Goal: Transaction & Acquisition: Purchase product/service

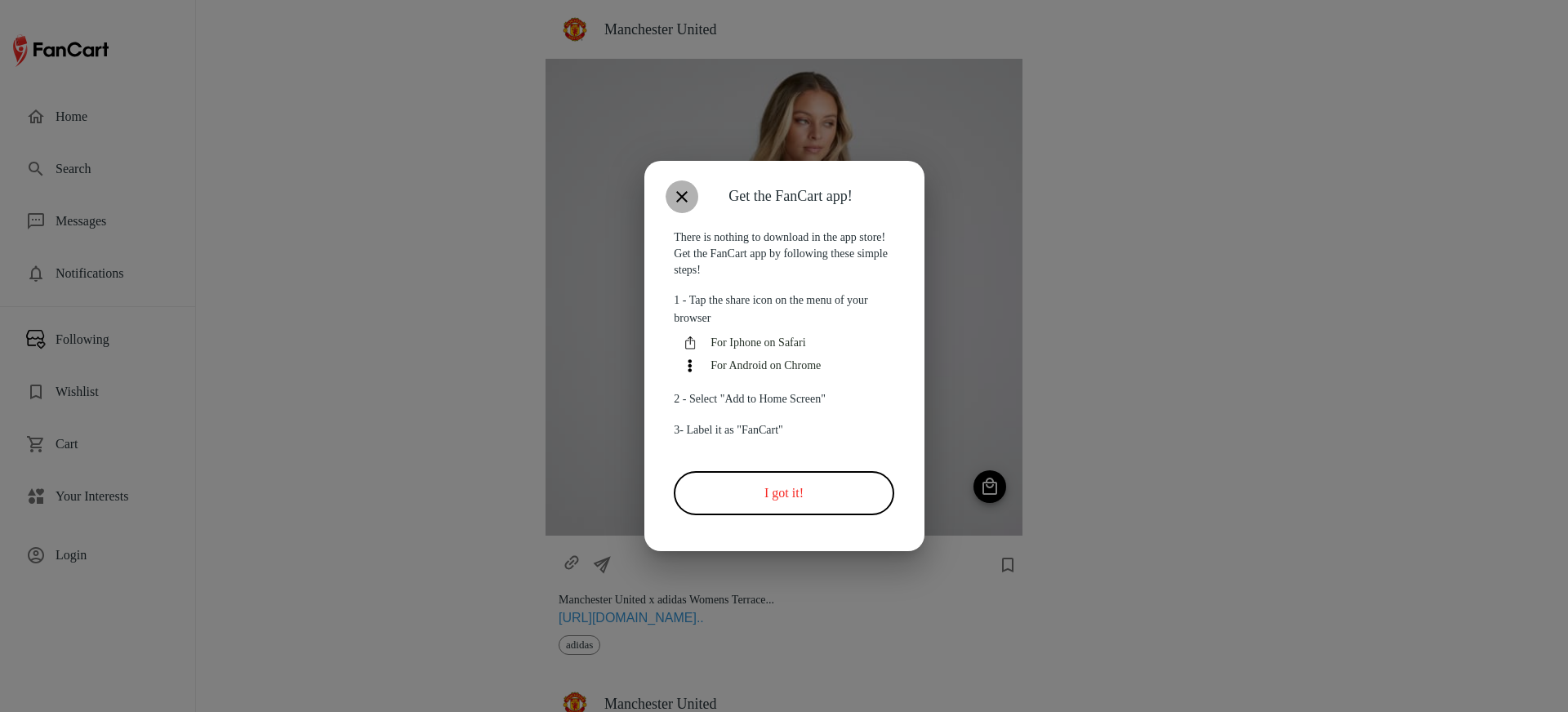
click at [684, 187] on icon "button" at bounding box center [681, 196] width 20 height 20
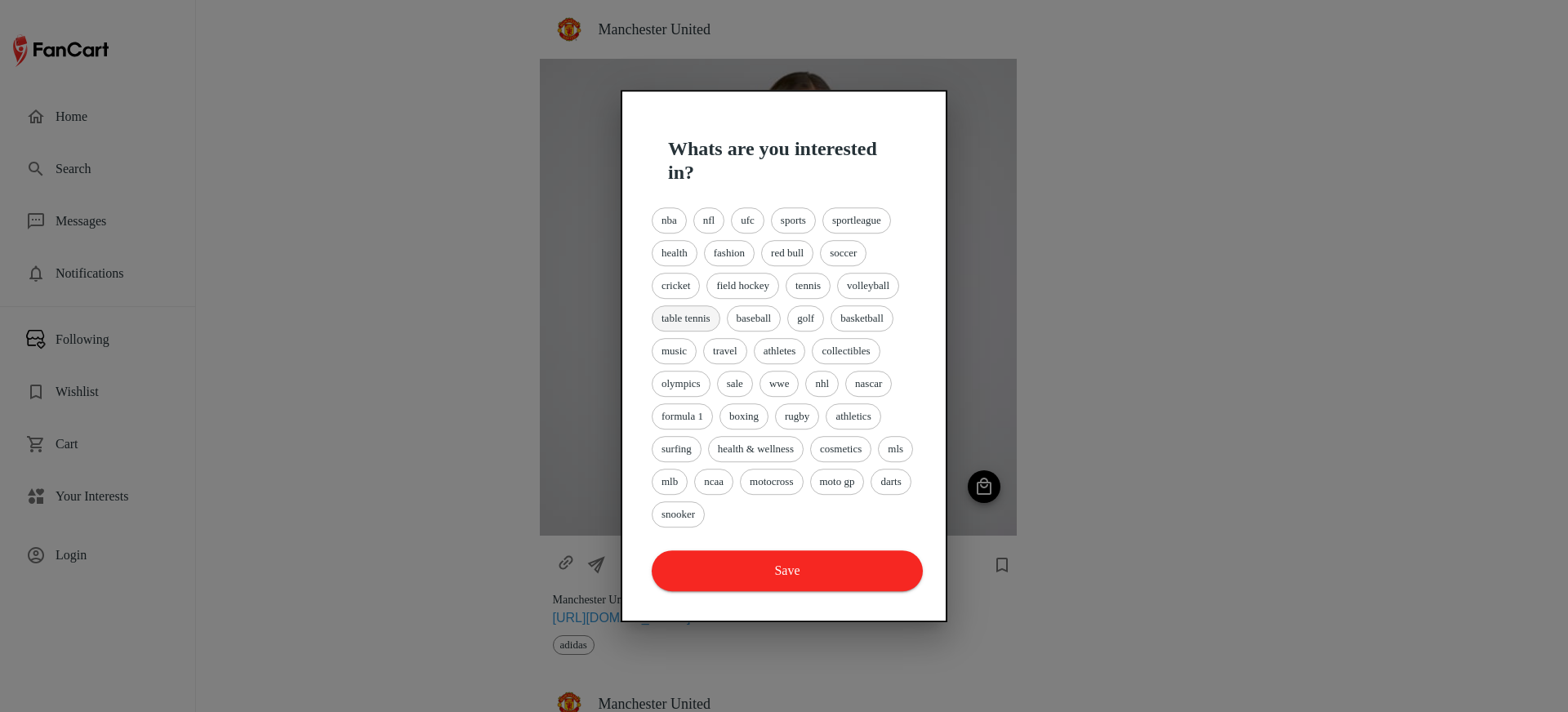
click at [706, 317] on span "table tennis" at bounding box center [686, 318] width 67 height 17
click at [738, 577] on button "Save" at bounding box center [786, 571] width 271 height 41
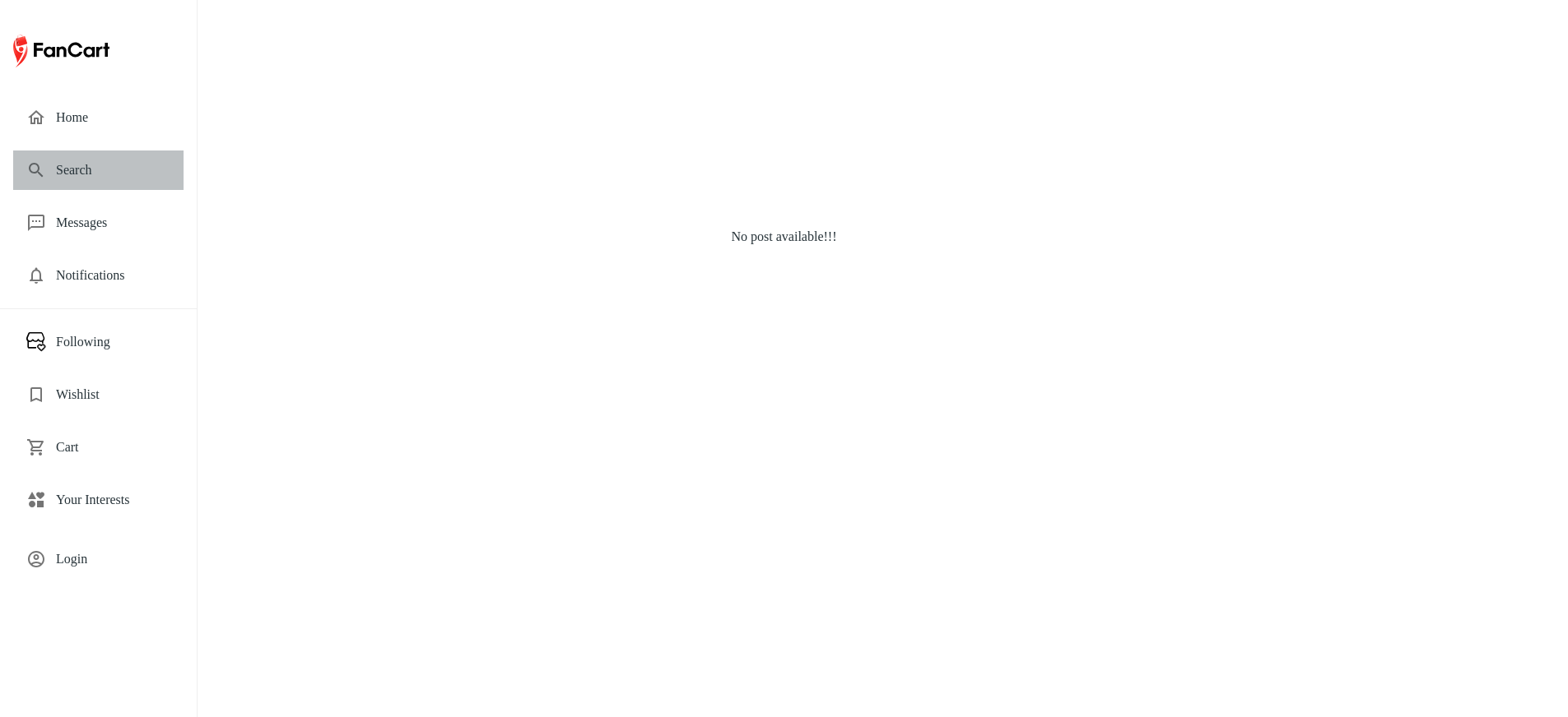
click at [62, 174] on span "Search" at bounding box center [113, 170] width 114 height 20
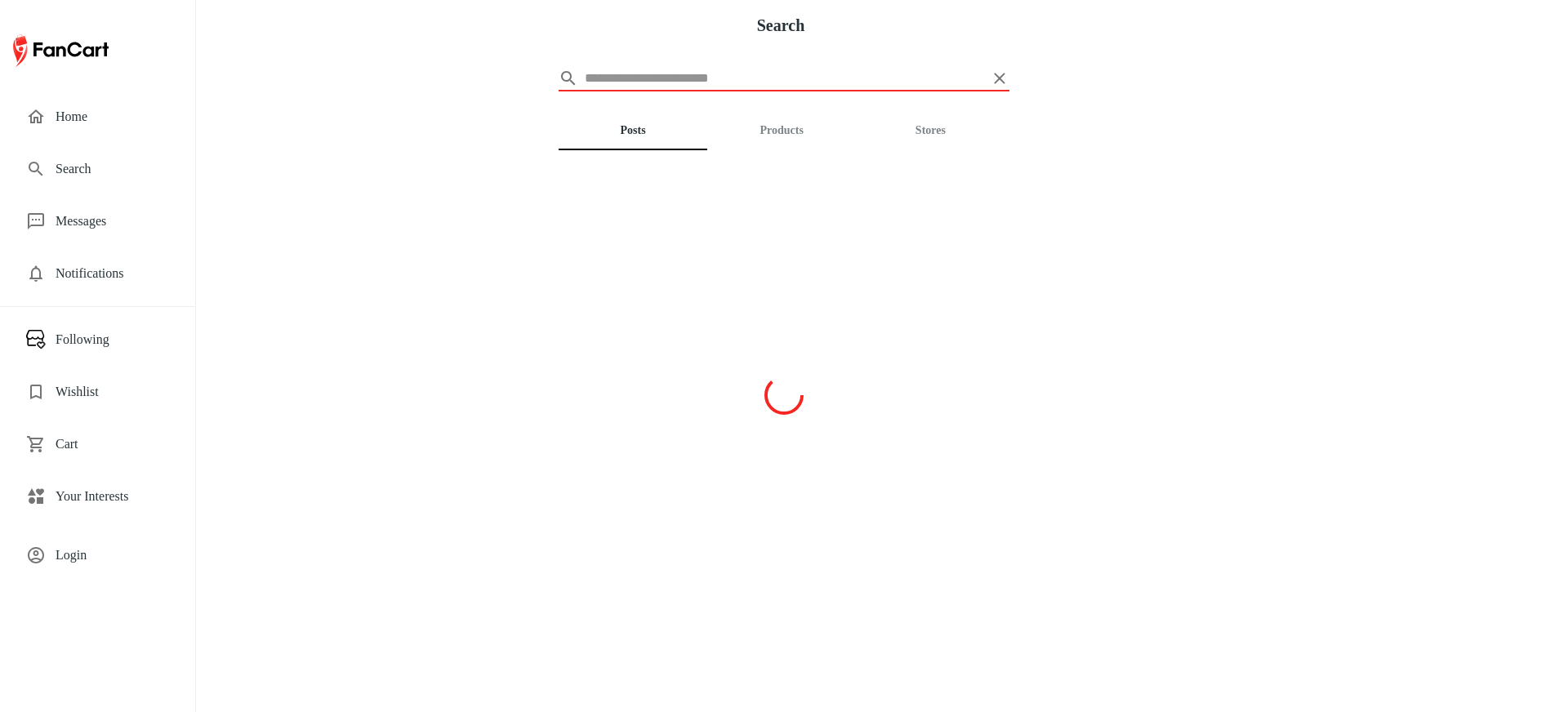
click at [626, 76] on input "text" at bounding box center [784, 78] width 398 height 26
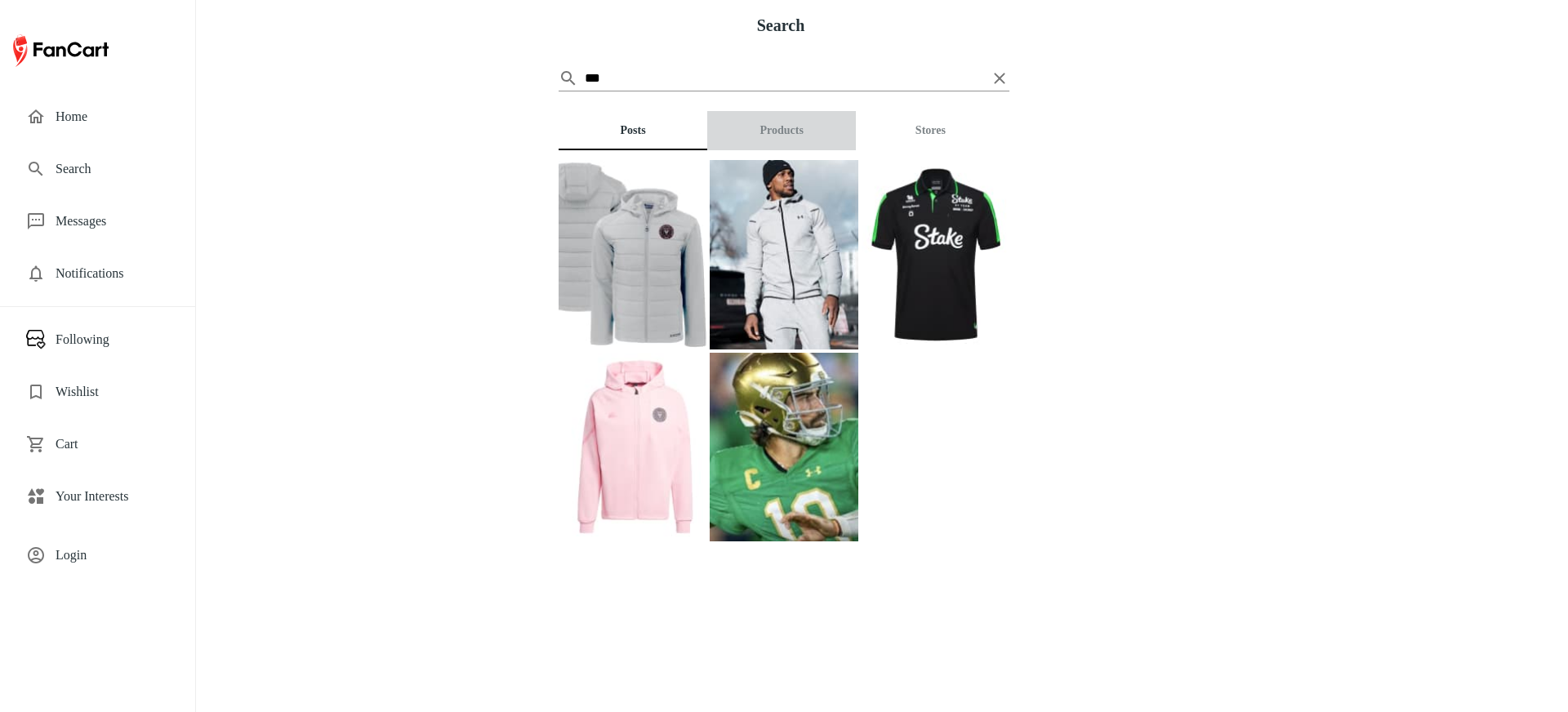
click at [789, 127] on button "Products" at bounding box center [782, 130] width 149 height 39
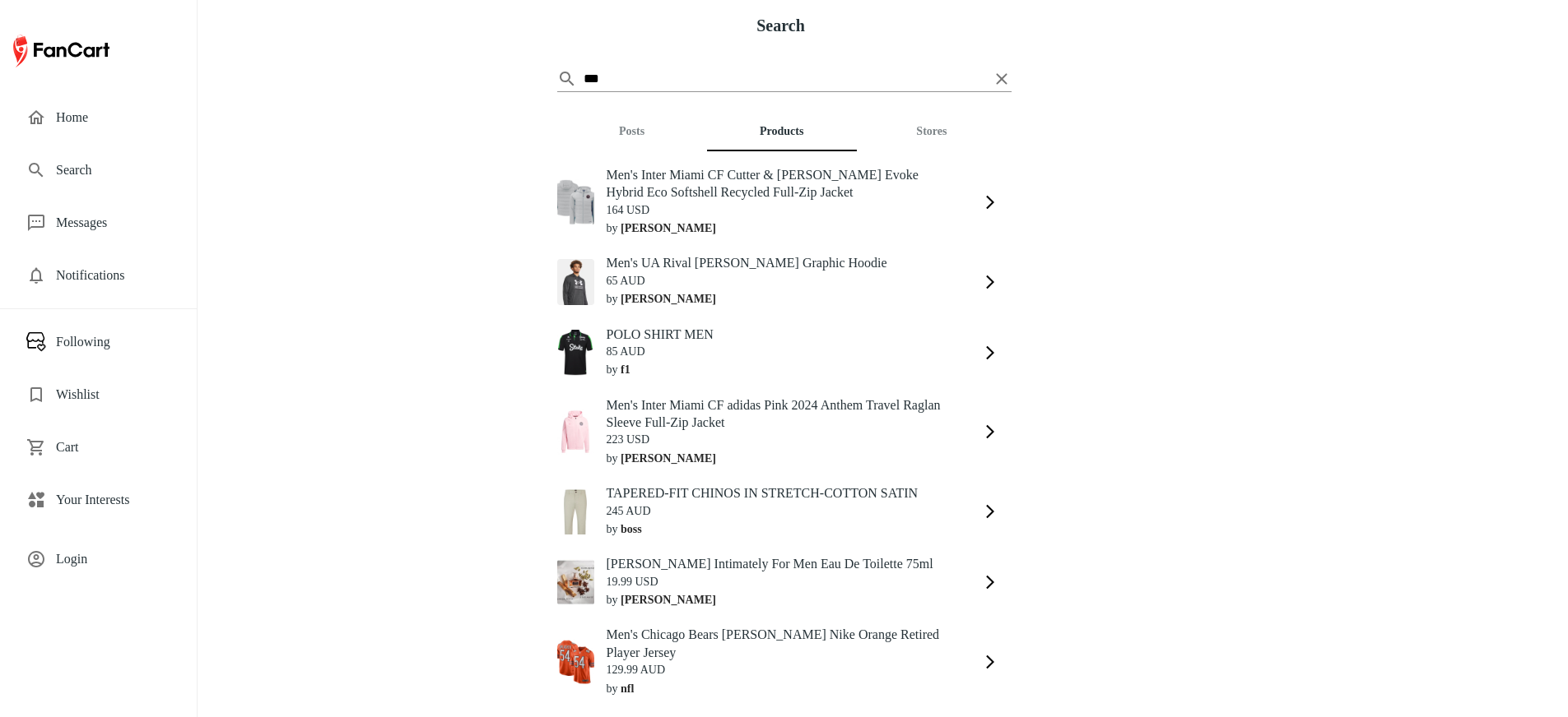
click at [731, 628] on h5 "Men's Chicago Bears Brian Urlacher Nike Orange Retired Player Jersey" at bounding box center [781, 644] width 349 height 36
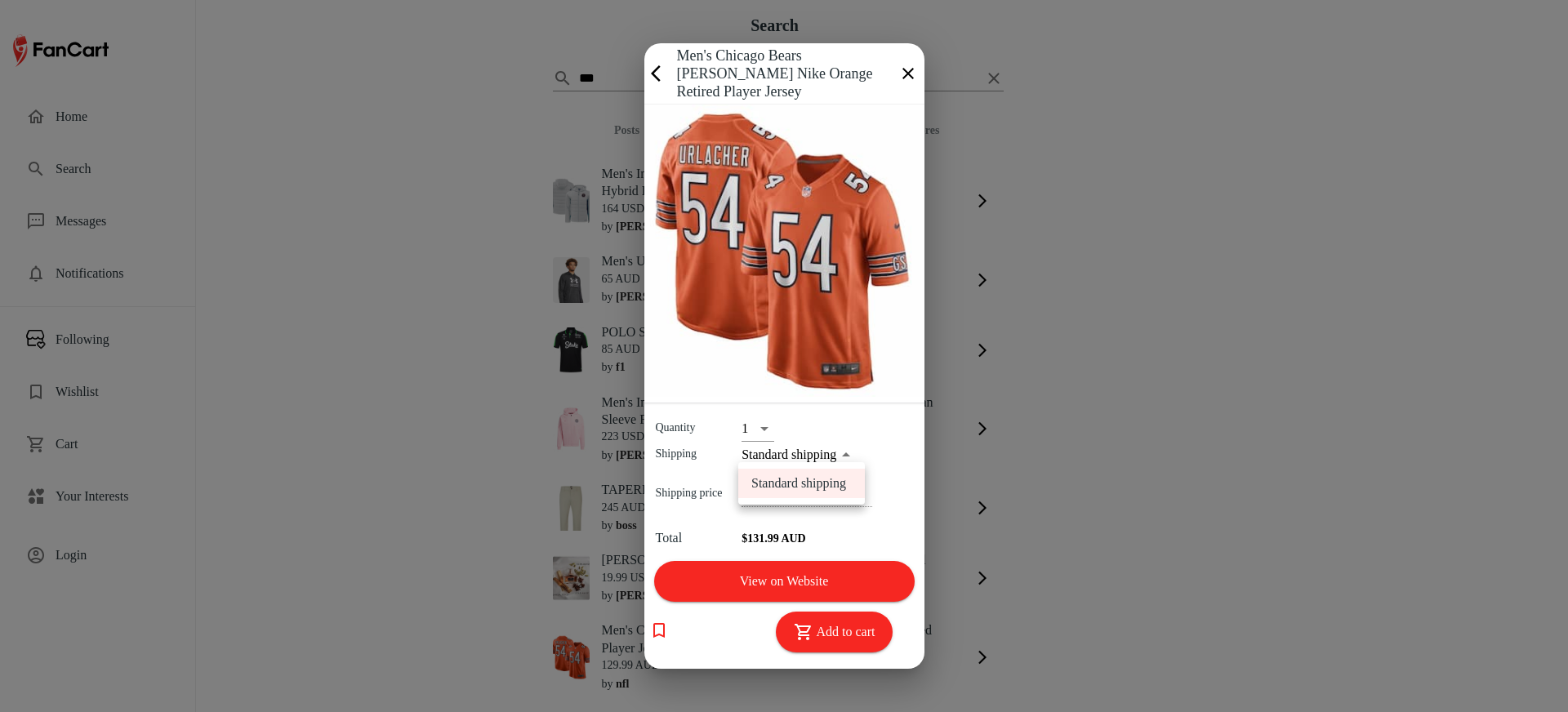
click at [794, 455] on body "Search ​ *** Posts Products Stores Men's Inter Miami CF Cutter & Buck Gray Evok…" at bounding box center [784, 356] width 1568 height 712
click at [794, 454] on div at bounding box center [784, 356] width 1568 height 712
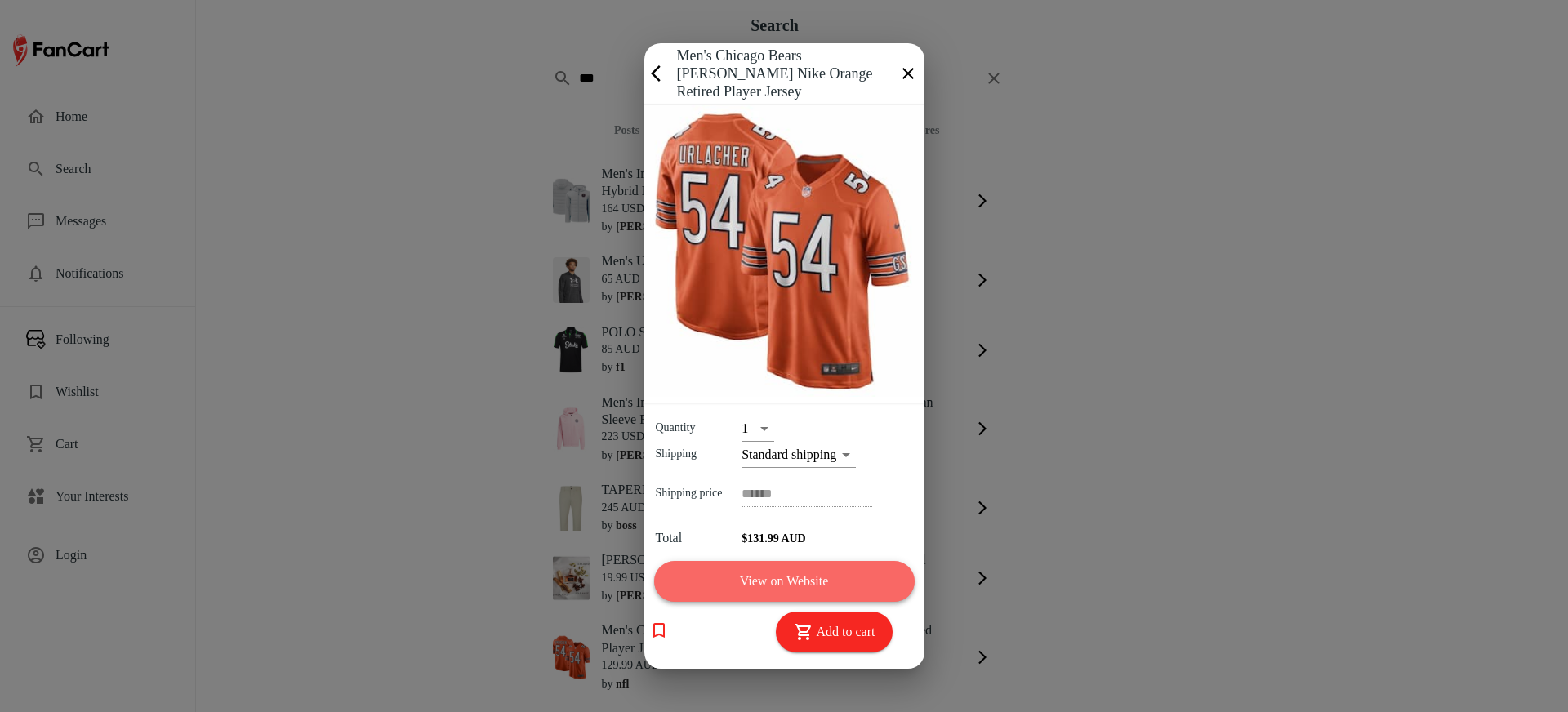
click at [784, 587] on button "View on Website" at bounding box center [784, 582] width 261 height 41
click at [725, 56] on h4 "Men's Chicago Bears Brian Urlacher Nike Orange Retired Player Jersey" at bounding box center [784, 74] width 215 height 55
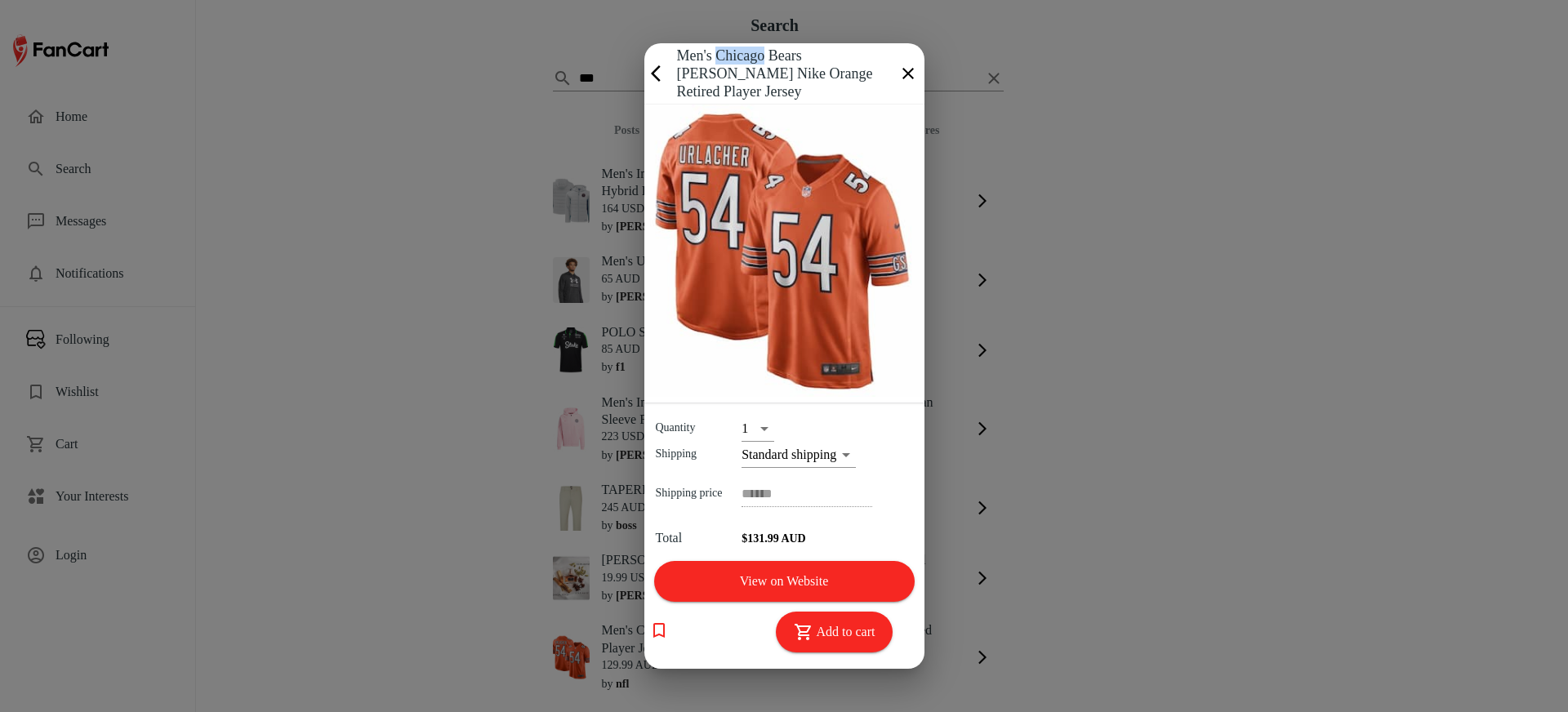
click at [725, 56] on h4 "Men's Chicago Bears Brian Urlacher Nike Orange Retired Player Jersey" at bounding box center [784, 74] width 215 height 55
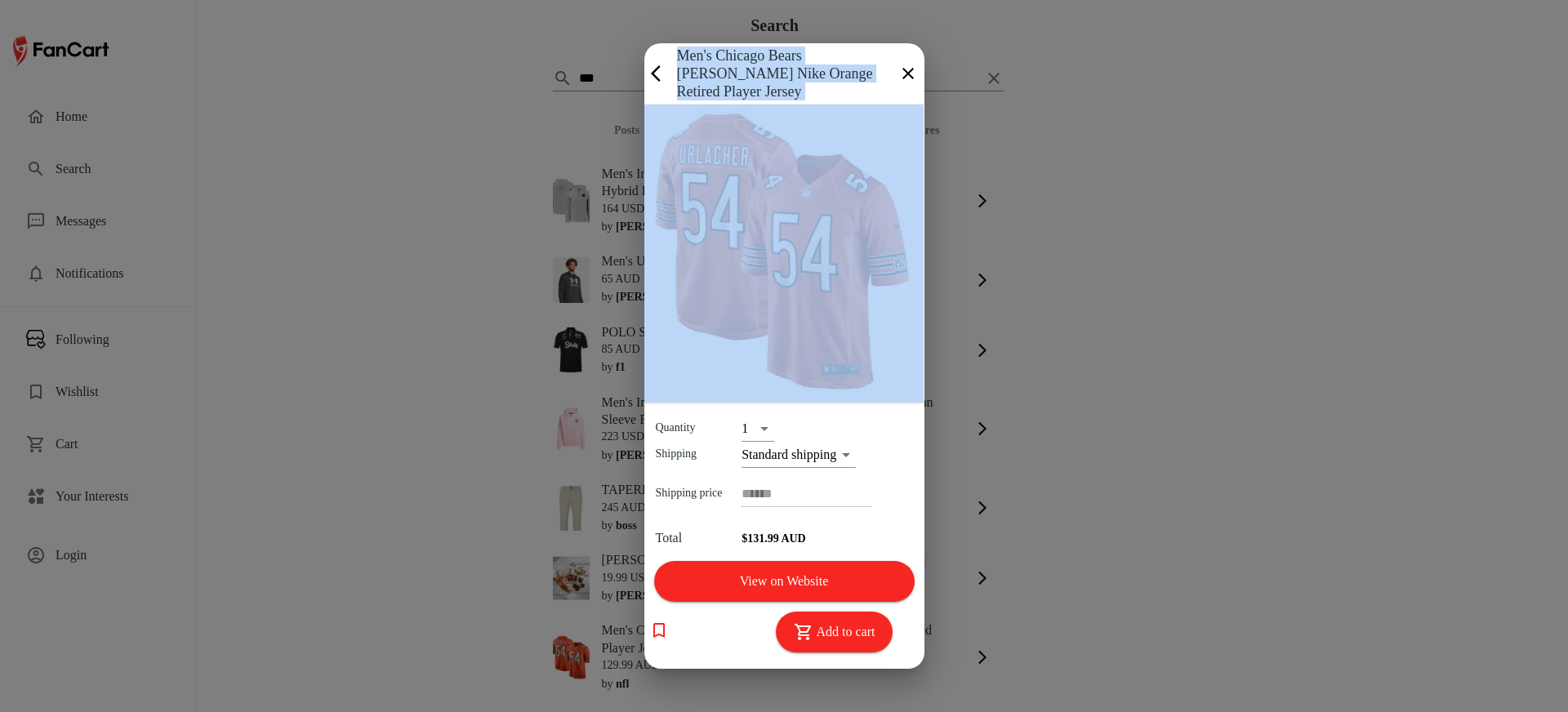
click at [725, 56] on h4 "Men's Chicago Bears Brian Urlacher Nike Orange Retired Player Jersey" at bounding box center [784, 74] width 215 height 55
click at [660, 632] on icon "button" at bounding box center [659, 630] width 20 height 20
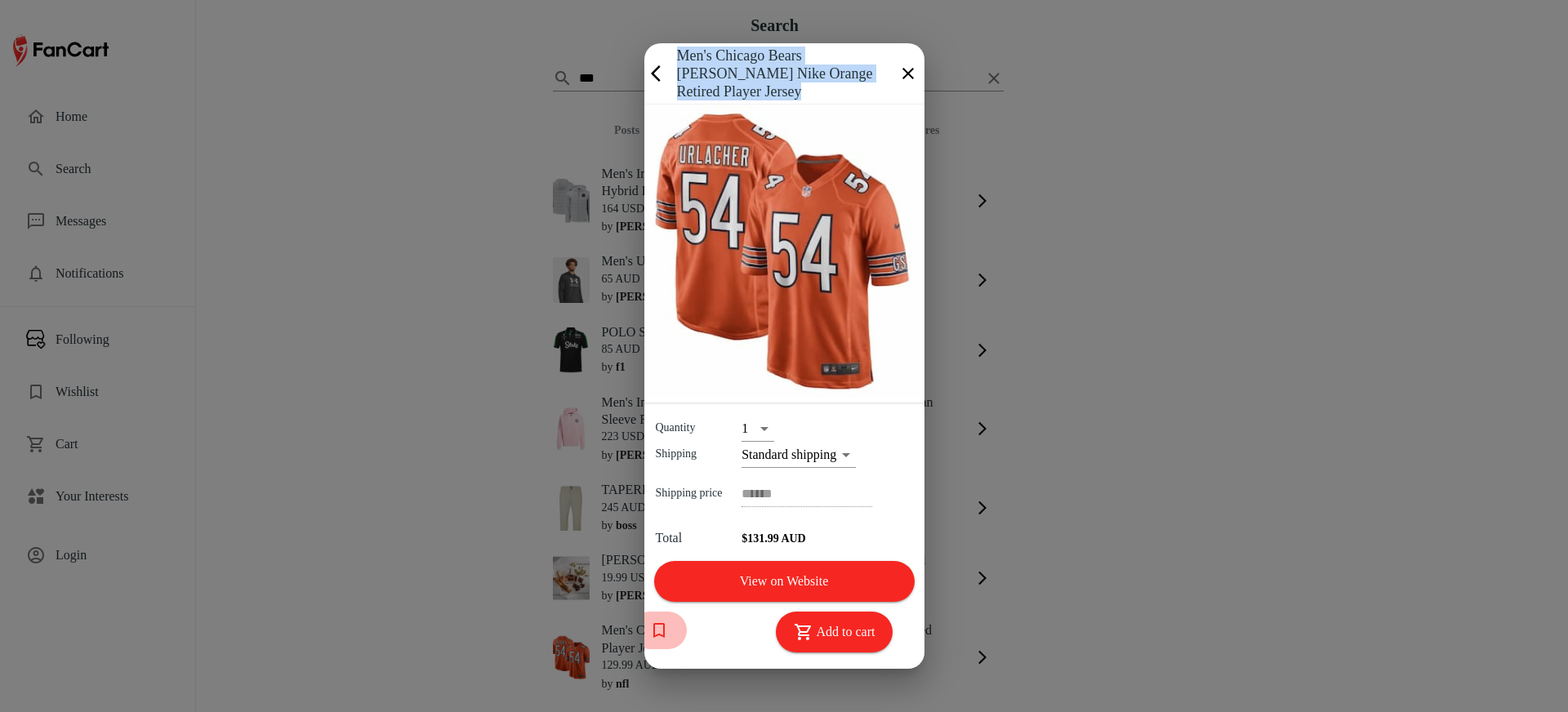
click at [650, 640] on icon "button" at bounding box center [659, 630] width 20 height 20
click at [787, 453] on body "Search ​ *** Posts Products Stores Men's Inter Miami CF Cutter & Buck Gray Evok…" at bounding box center [784, 356] width 1568 height 712
click at [787, 453] on div at bounding box center [784, 356] width 1568 height 712
click at [760, 470] on div "******" at bounding box center [826, 488] width 195 height 39
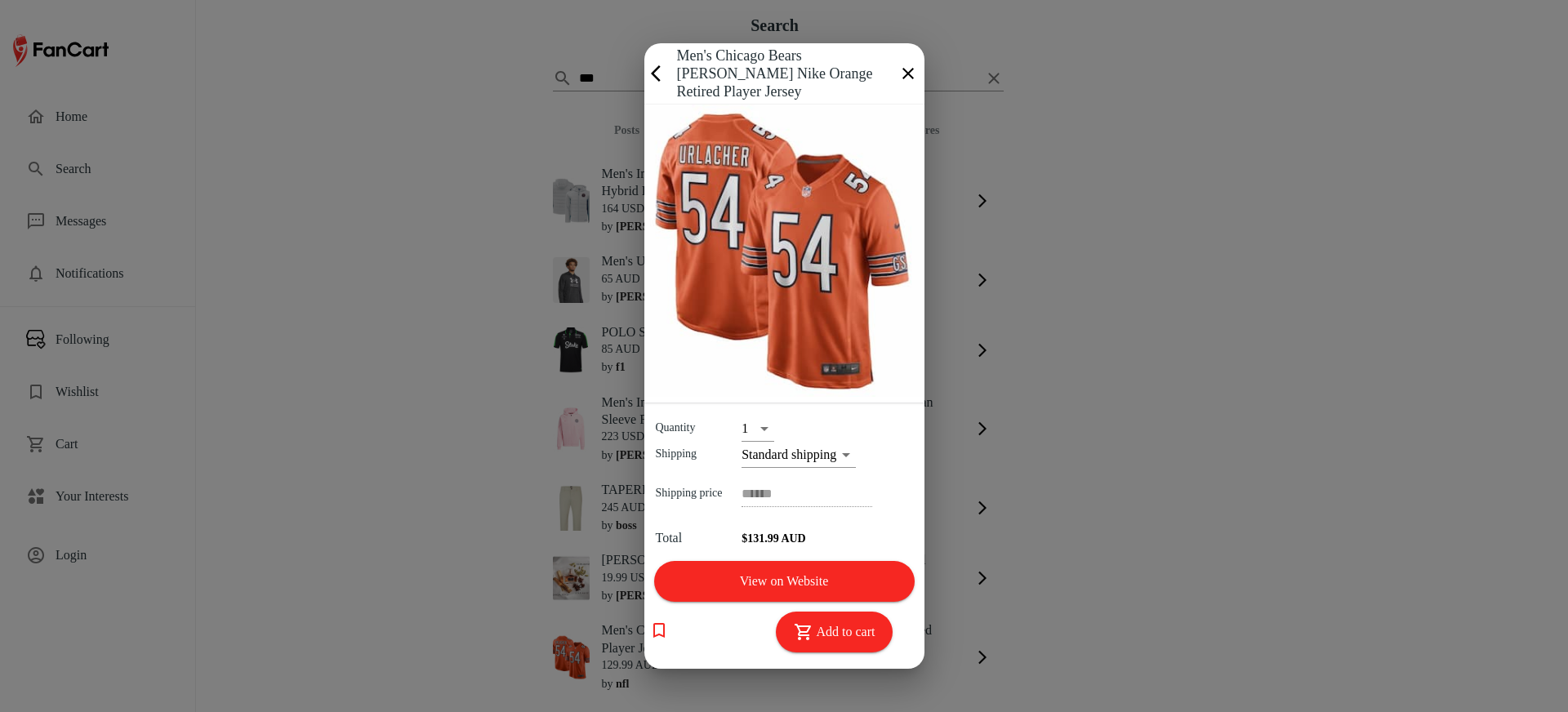
click at [703, 56] on h4 "Men's Chicago Bears Brian Urlacher Nike Orange Retired Player Jersey" at bounding box center [784, 74] width 215 height 55
click at [653, 57] on button "back" at bounding box center [660, 73] width 33 height 33
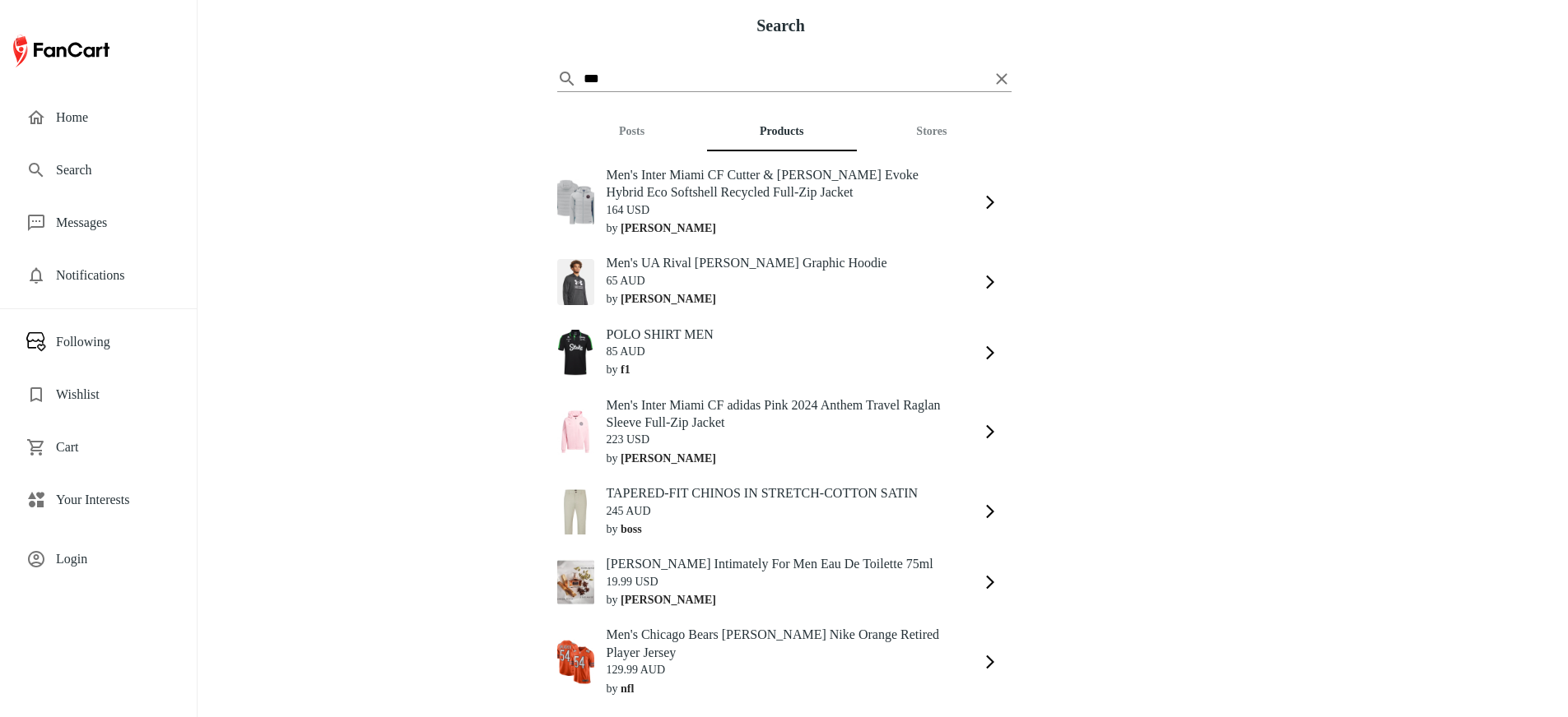
click at [572, 669] on img at bounding box center [575, 662] width 37 height 46
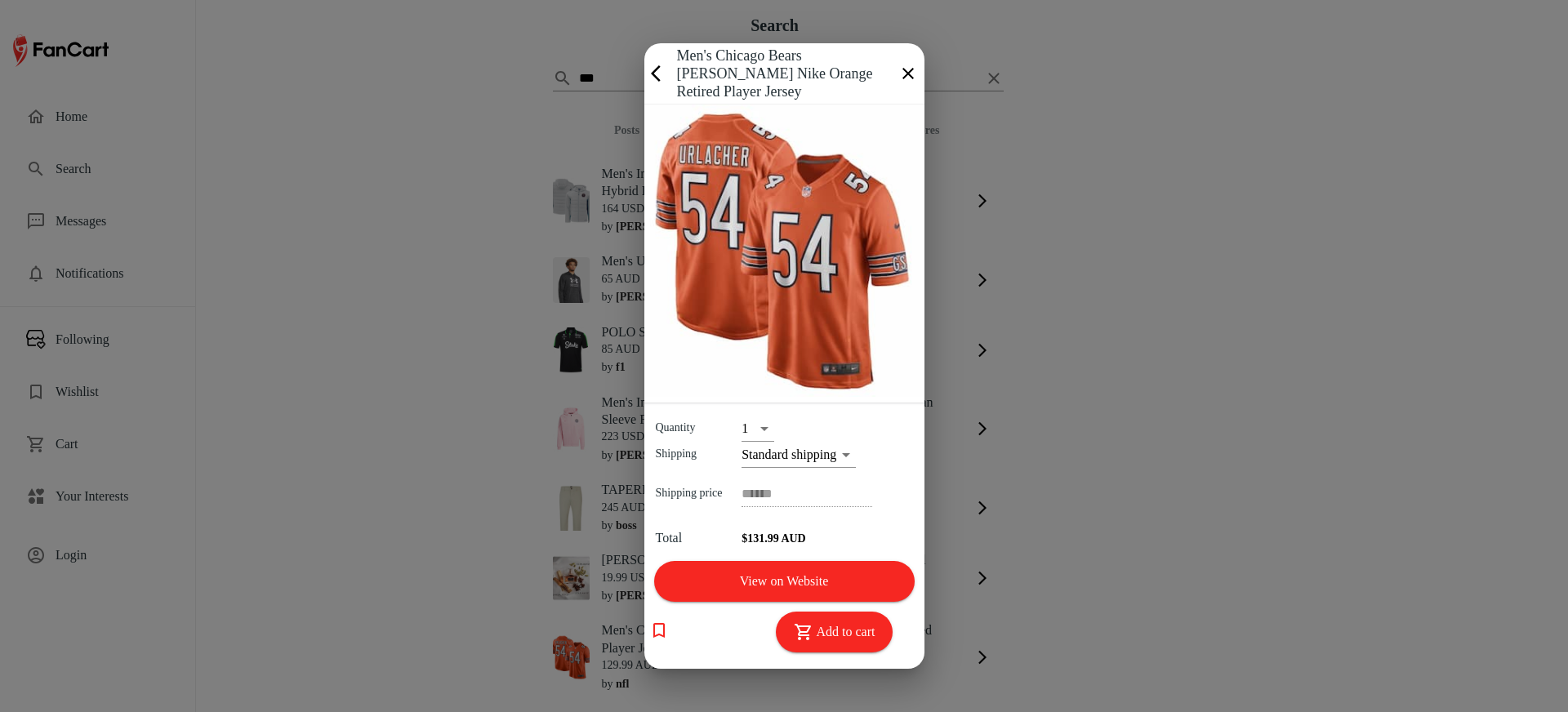
click at [800, 70] on h4 "Men's Chicago Bears Brian Urlacher Nike Orange Retired Player Jersey" at bounding box center [784, 74] width 215 height 55
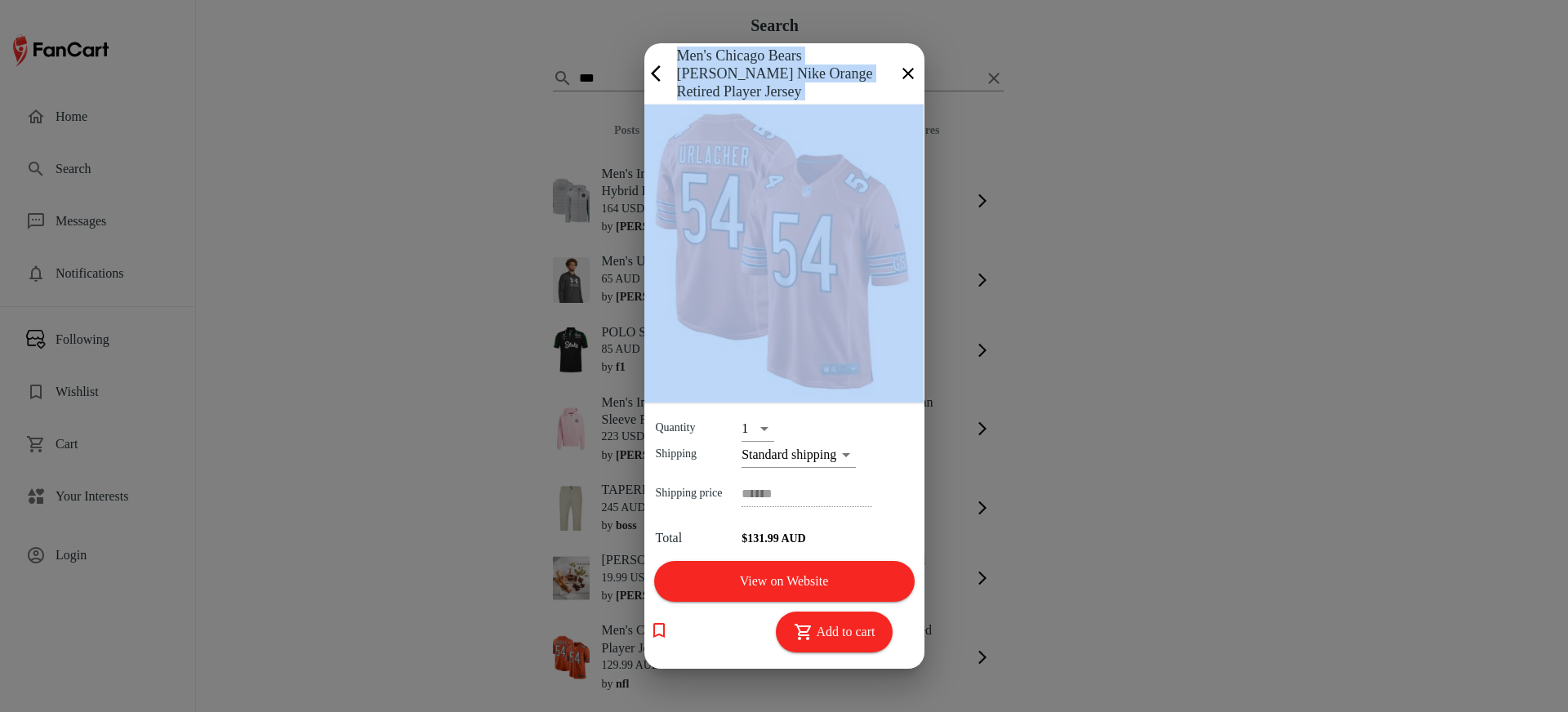
click at [800, 70] on h4 "Men's Chicago Bears Brian Urlacher Nike Orange Retired Player Jersey" at bounding box center [784, 74] width 215 height 55
click at [907, 74] on icon "button" at bounding box center [907, 73] width 20 height 20
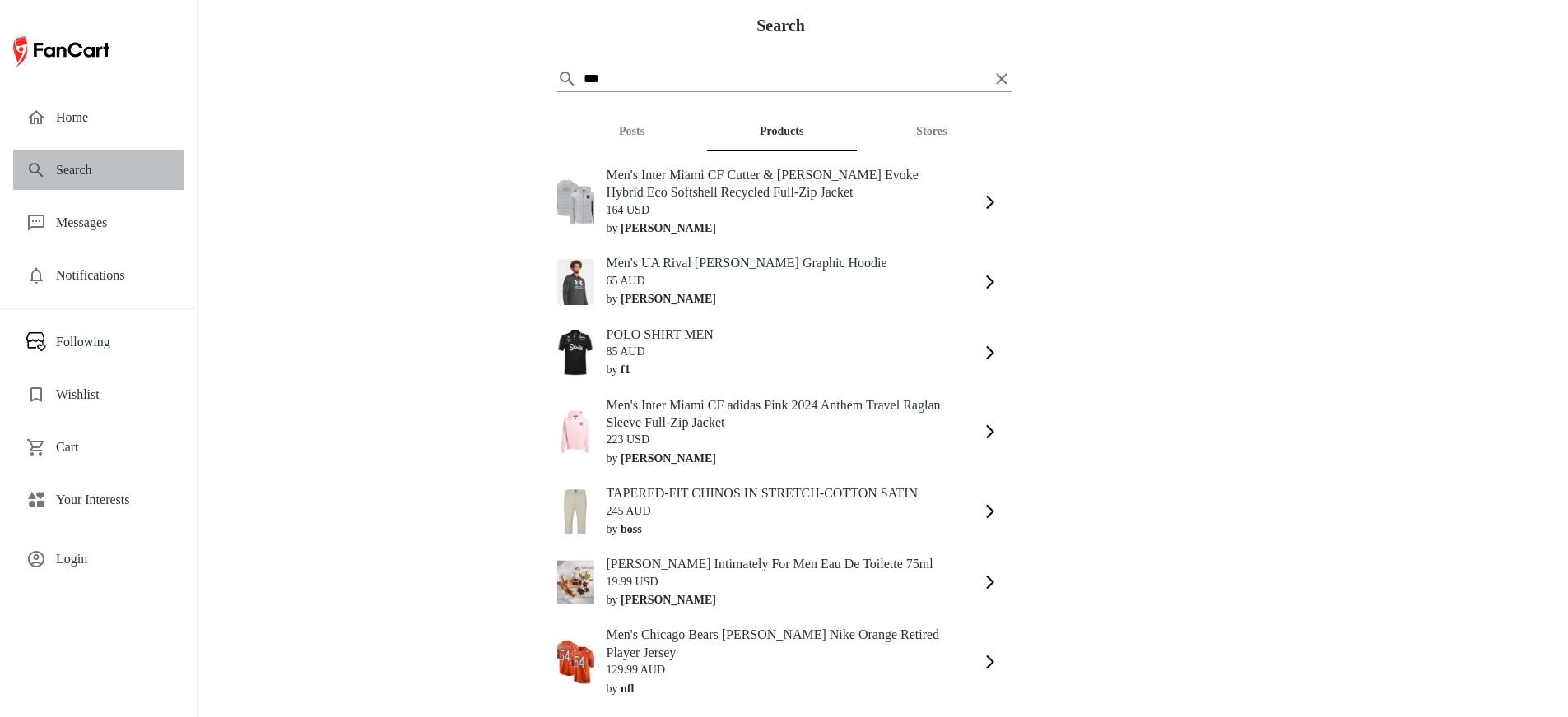
click at [83, 187] on div "Search" at bounding box center [98, 171] width 171 height 39
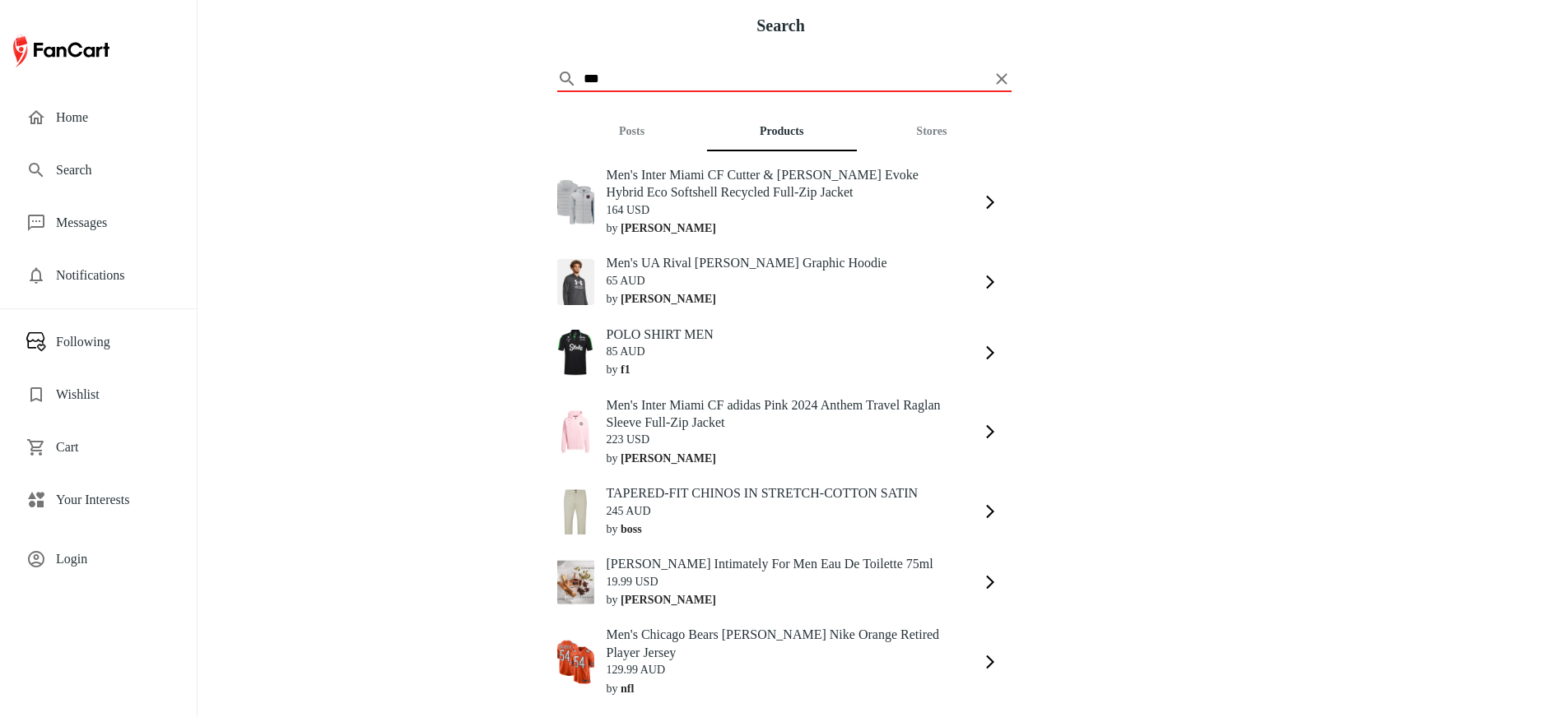
click at [629, 79] on input "***" at bounding box center [784, 79] width 401 height 26
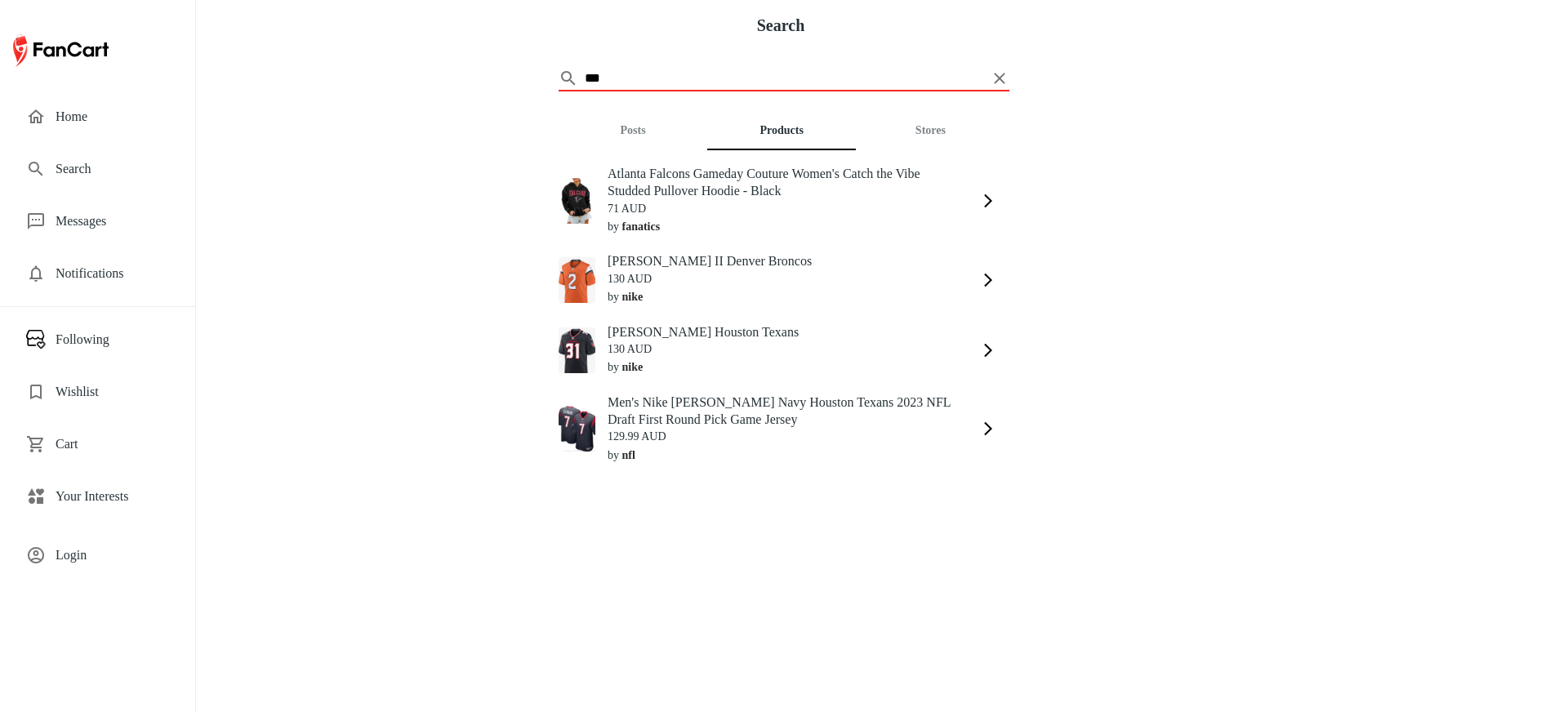
type input "***"
click at [918, 123] on button "Stores" at bounding box center [931, 130] width 149 height 39
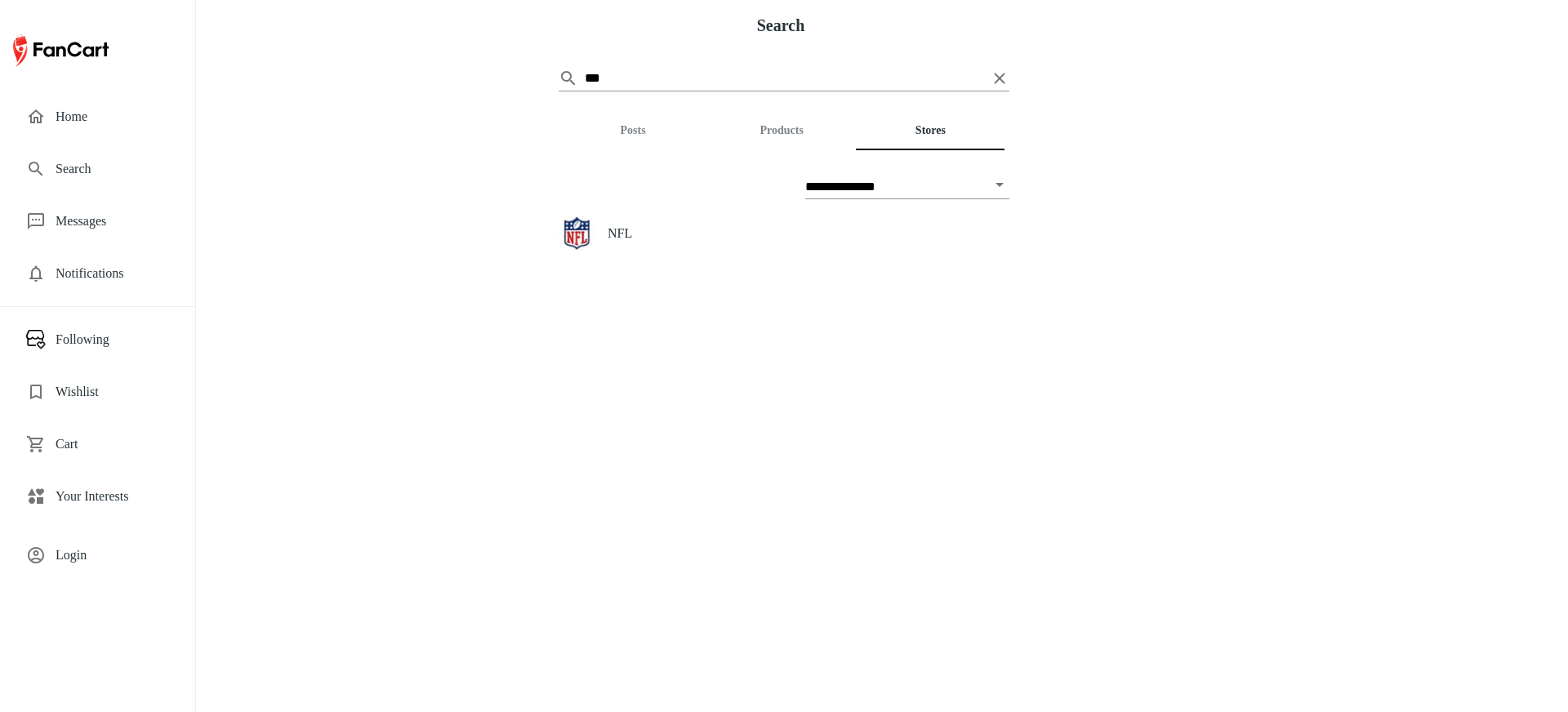
click at [611, 224] on h5 "NFL" at bounding box center [809, 233] width 402 height 17
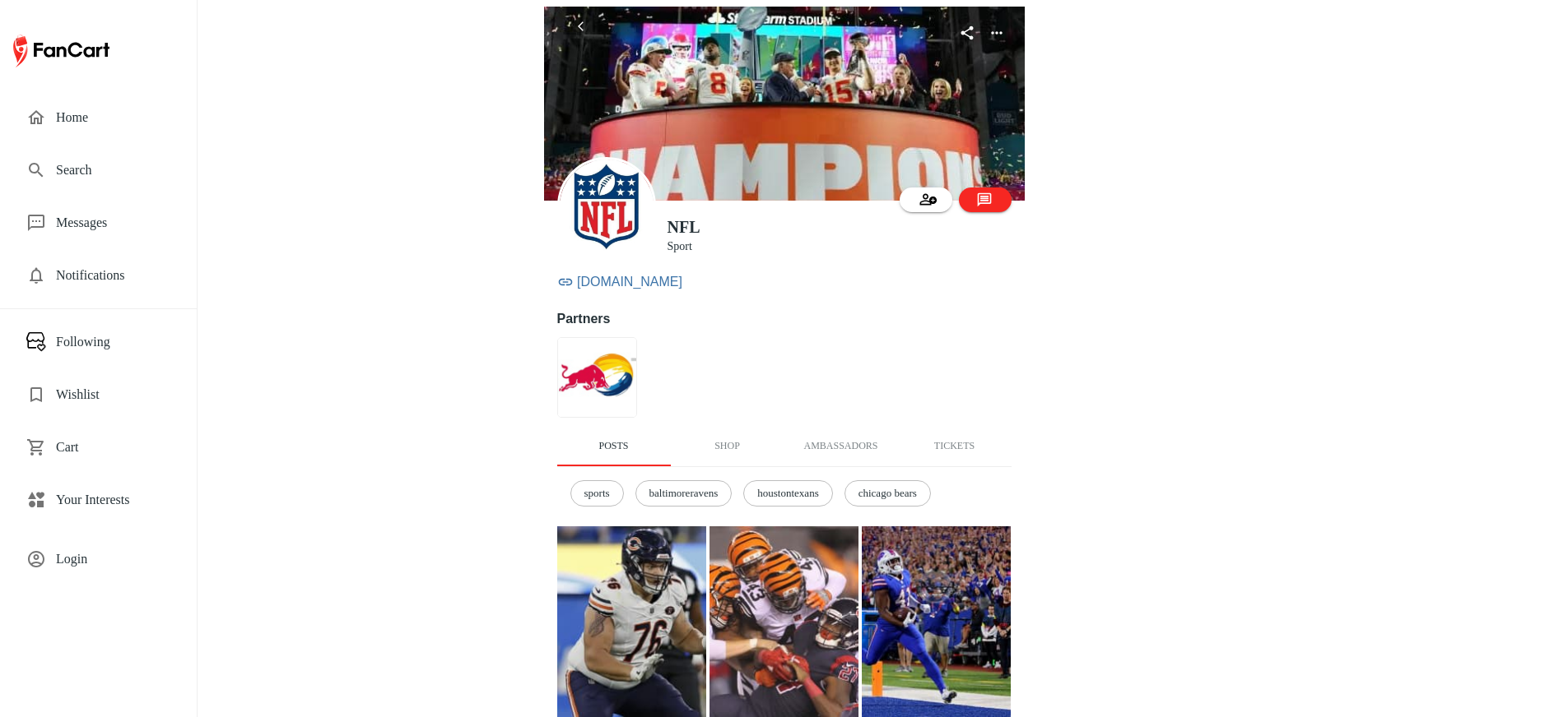
click at [720, 445] on button "Shop" at bounding box center [727, 446] width 113 height 39
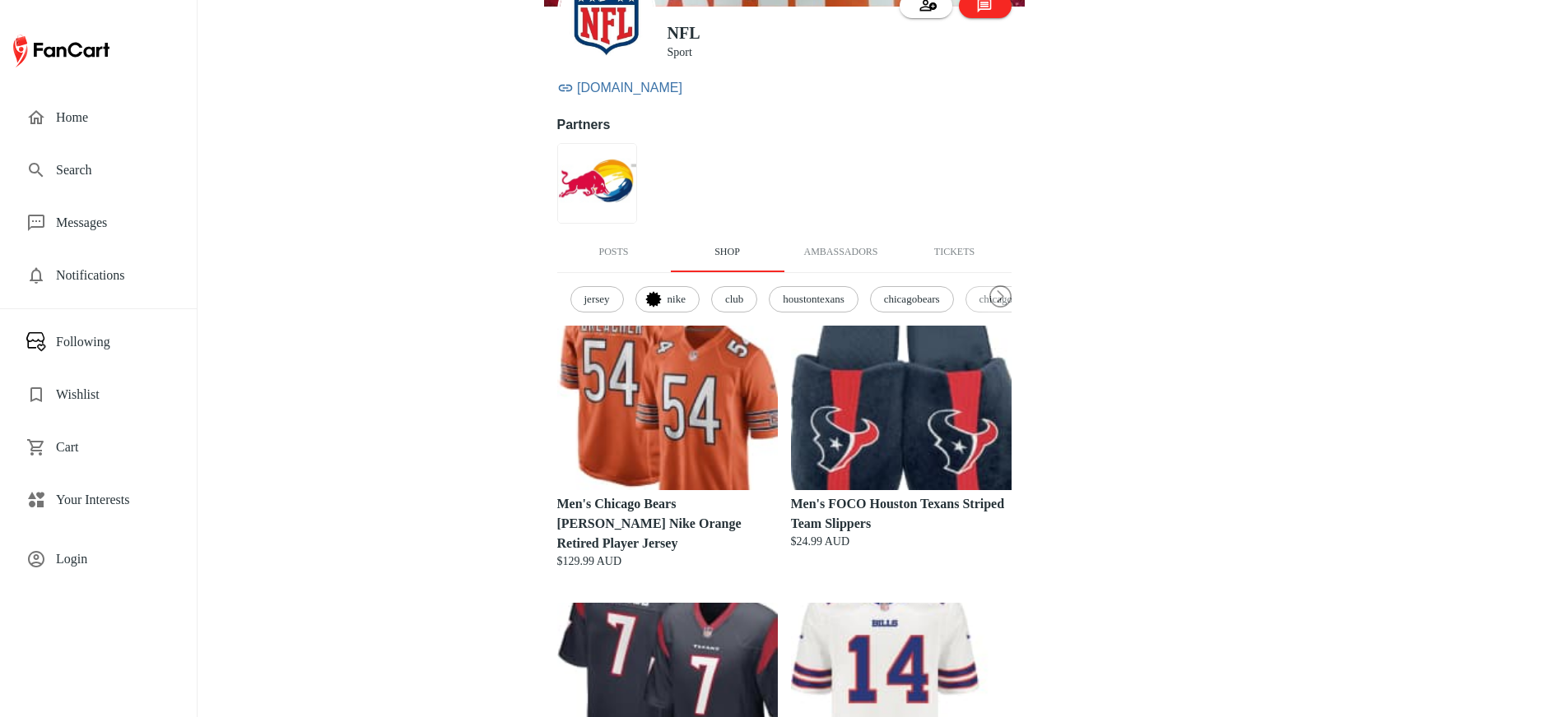
scroll to position [223, 0]
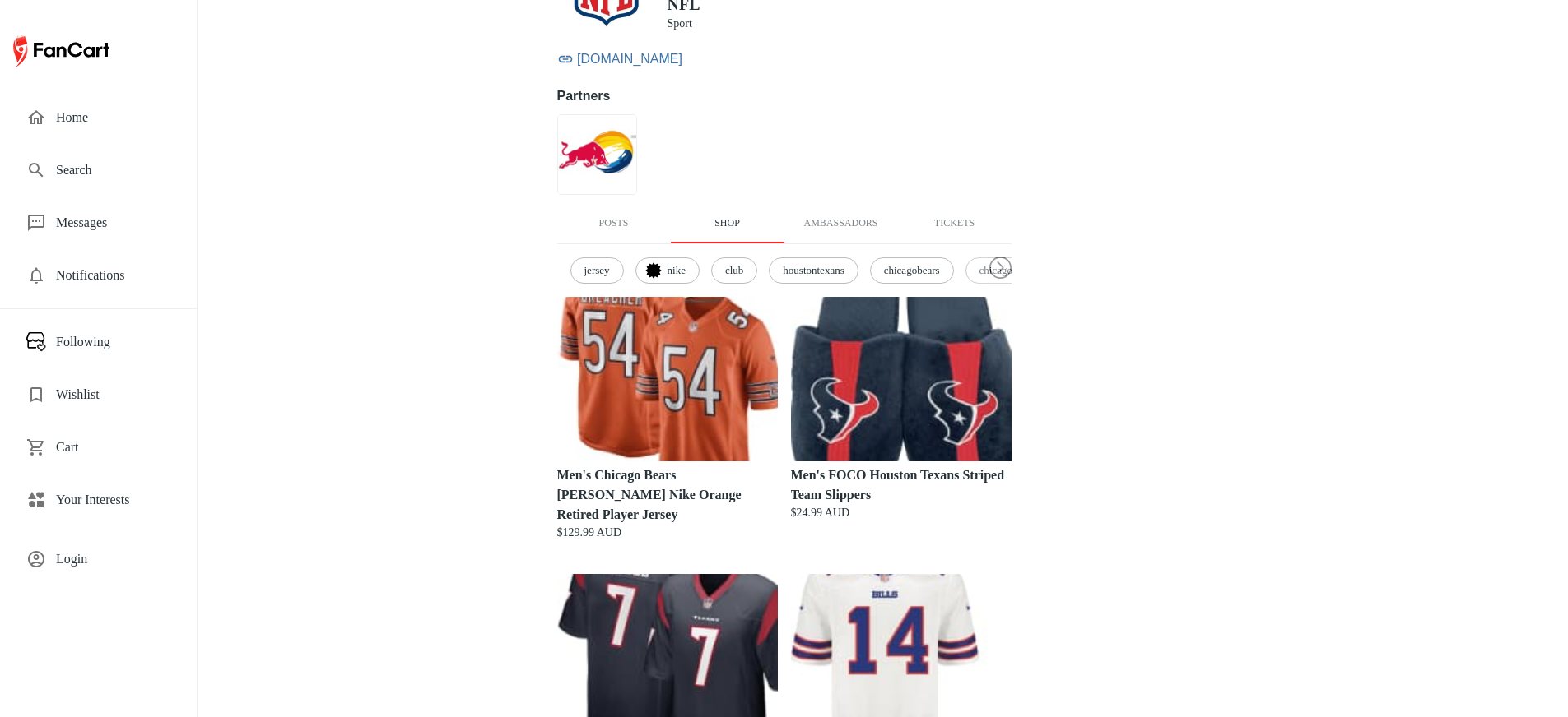
click at [675, 470] on strong "Men's Chicago Bears Brian Urlacher Nike Orange Retired Player Jersey" at bounding box center [649, 494] width 185 height 53
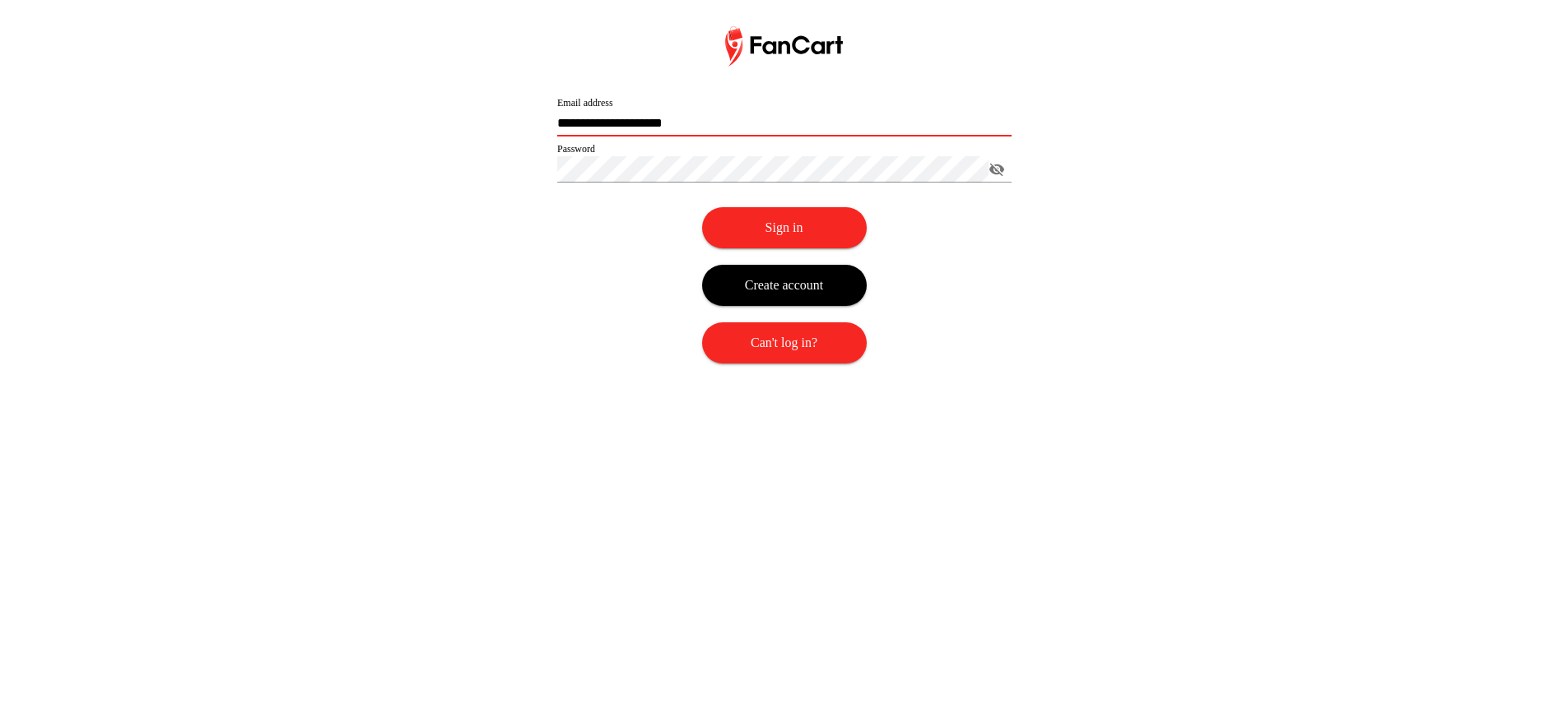
drag, startPoint x: 574, startPoint y: 122, endPoint x: 475, endPoint y: 112, distance: 99.5
click at [475, 113] on div "**********" at bounding box center [784, 211] width 1568 height 370
type input "**********"
click at [702, 207] on button "Sign in" at bounding box center [785, 228] width 165 height 41
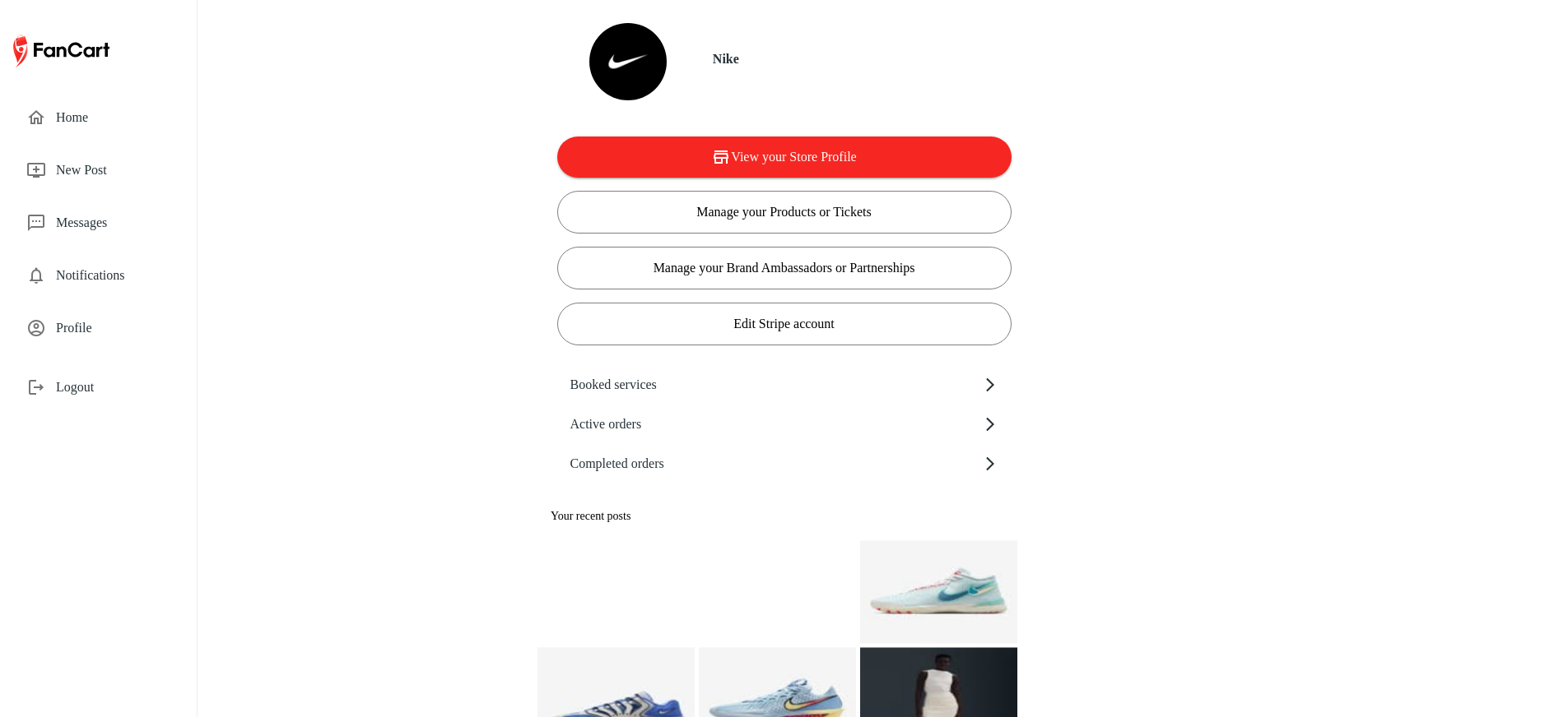
click at [99, 393] on span "Logout" at bounding box center [113, 387] width 114 height 20
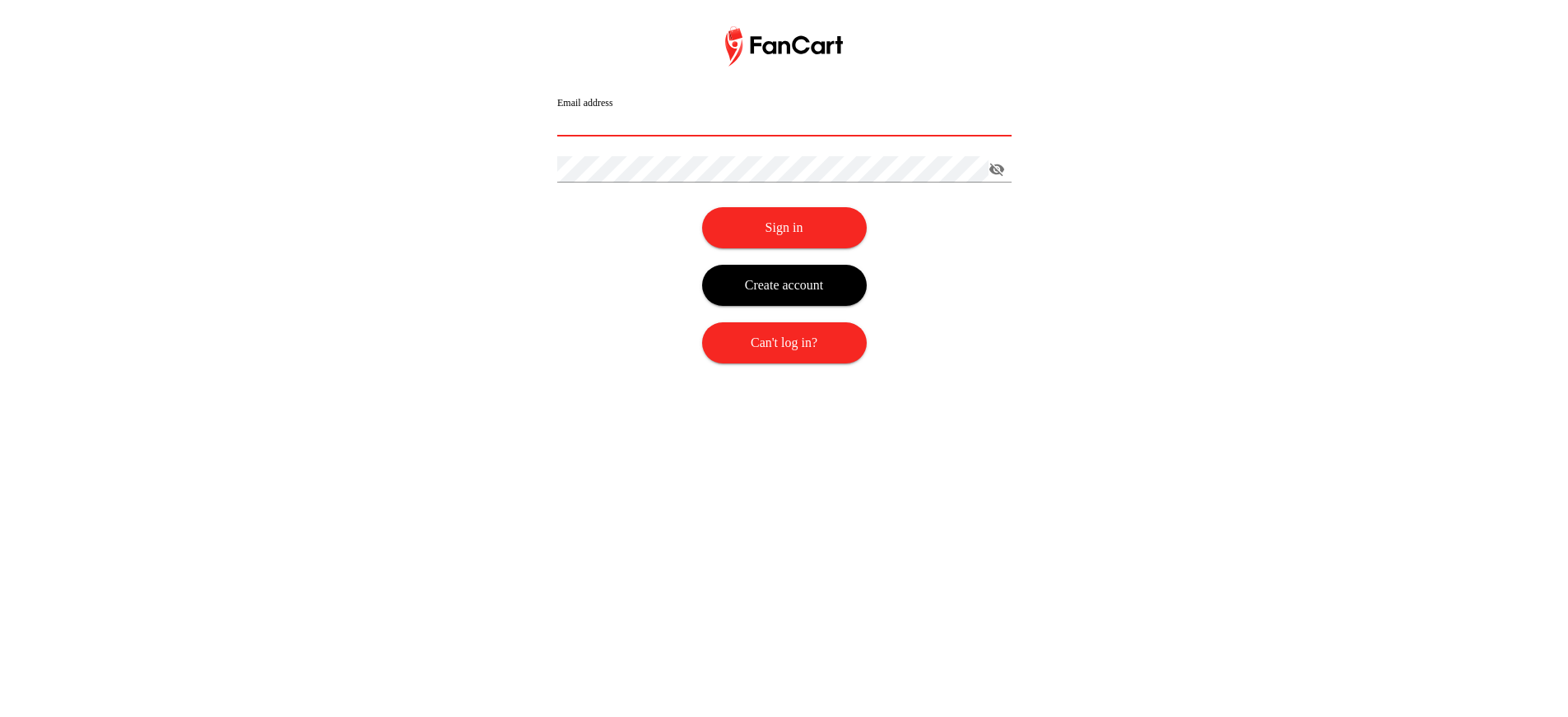
click at [659, 118] on input "Email address" at bounding box center [784, 124] width 454 height 26
click at [754, 222] on button "Sign in" at bounding box center [785, 228] width 165 height 41
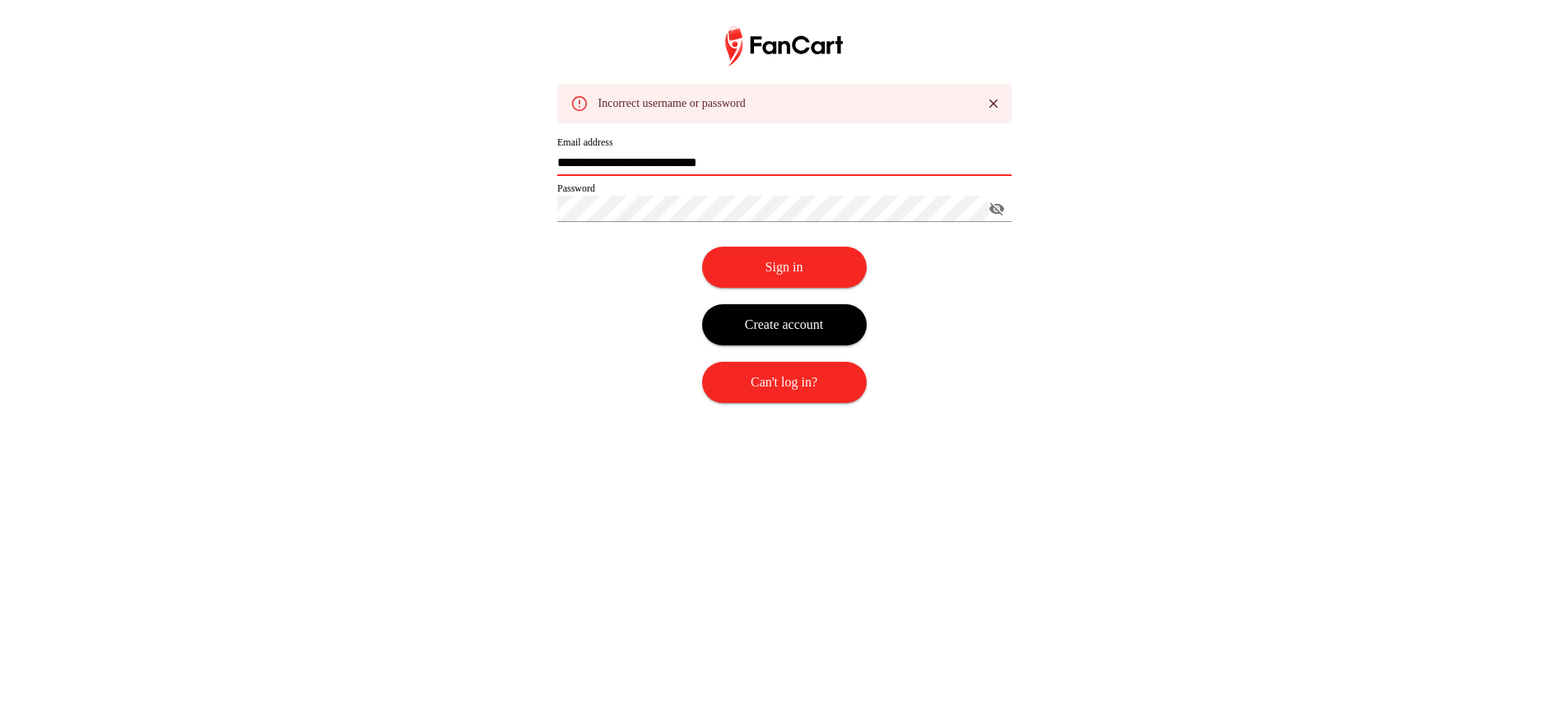
drag, startPoint x: 630, startPoint y: 164, endPoint x: 516, endPoint y: 156, distance: 114.3
click at [516, 156] on div "**********" at bounding box center [784, 231] width 1568 height 410
type input "**********"
click at [928, 244] on div "Sign in" at bounding box center [784, 255] width 454 height 66
click at [828, 245] on div "Sign in" at bounding box center [784, 255] width 454 height 66
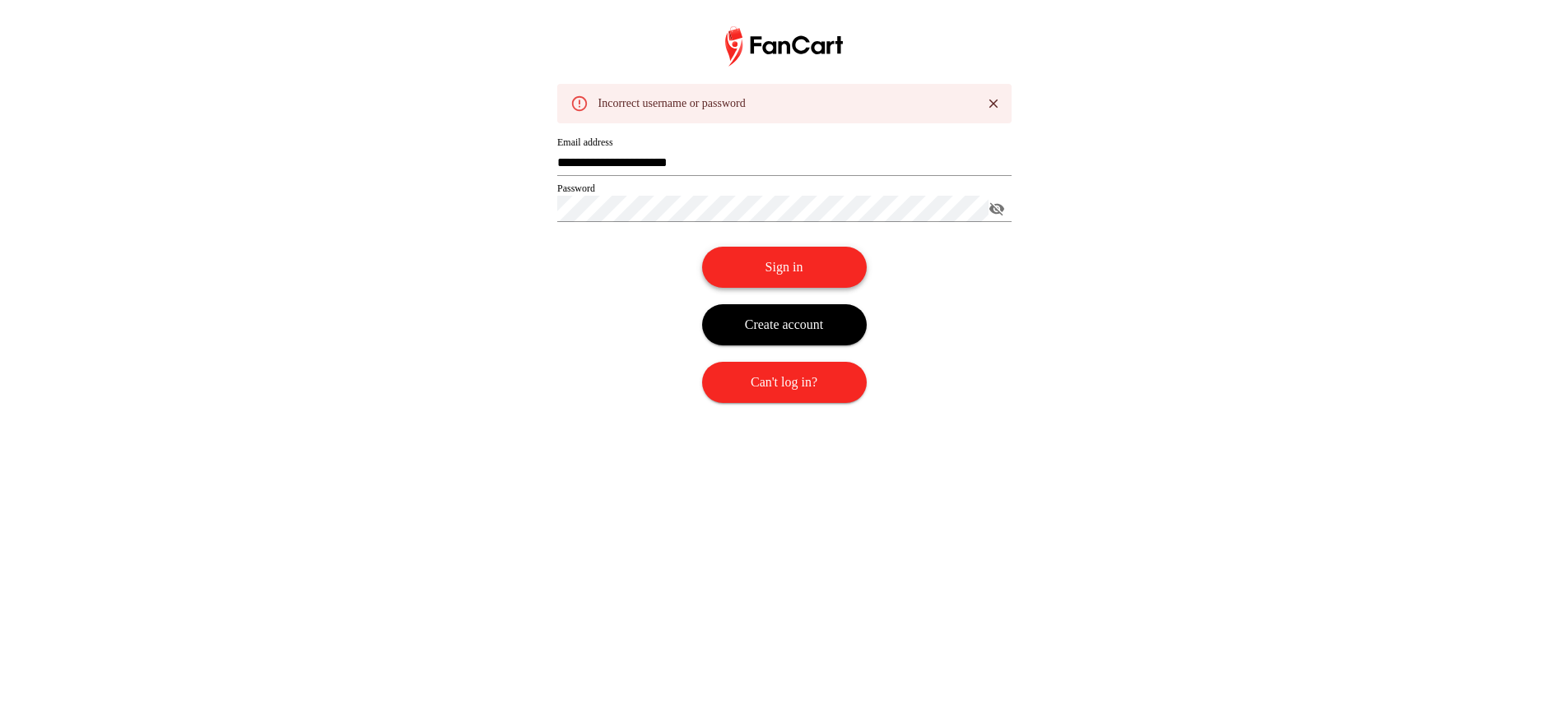
click at [806, 272] on button "Sign in" at bounding box center [785, 267] width 165 height 41
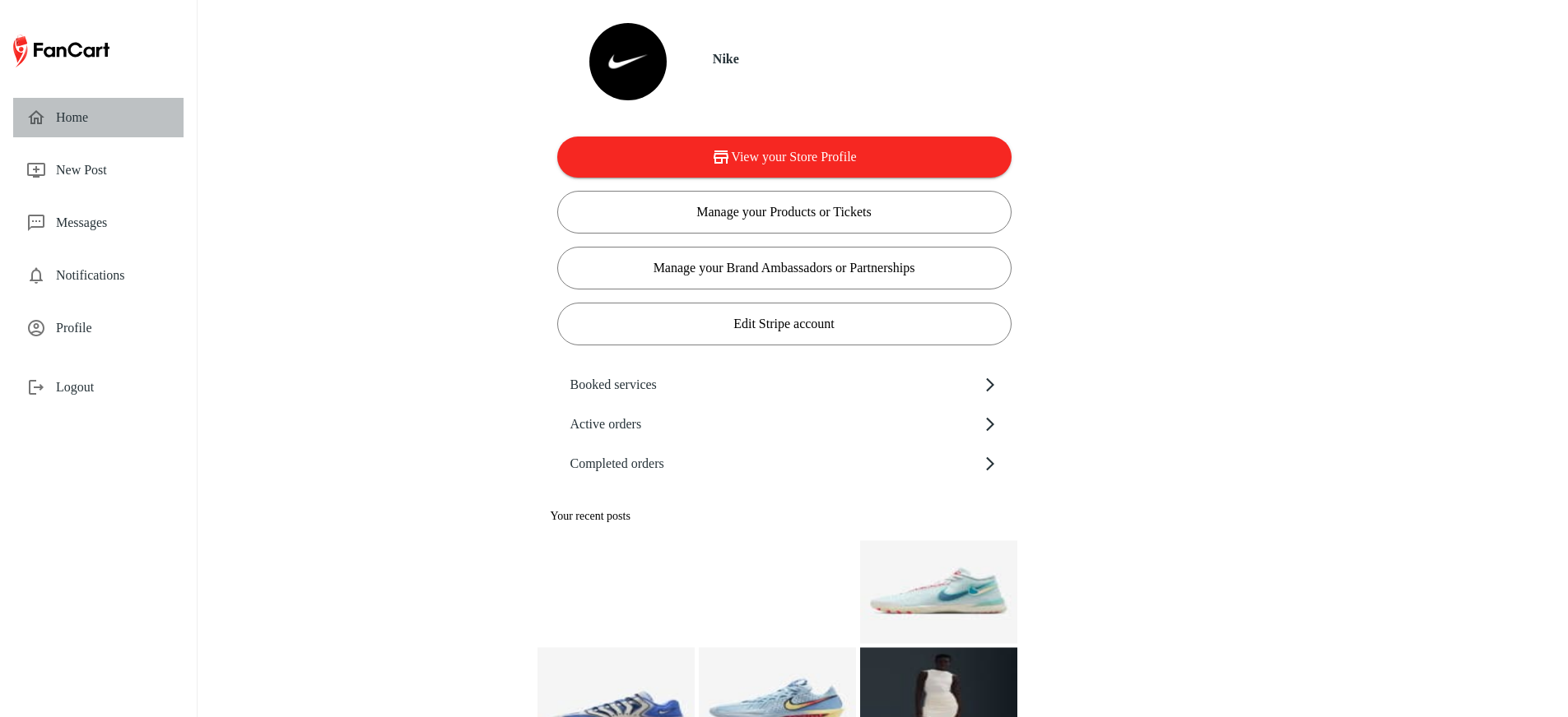
click at [78, 111] on span "Home" at bounding box center [113, 117] width 114 height 20
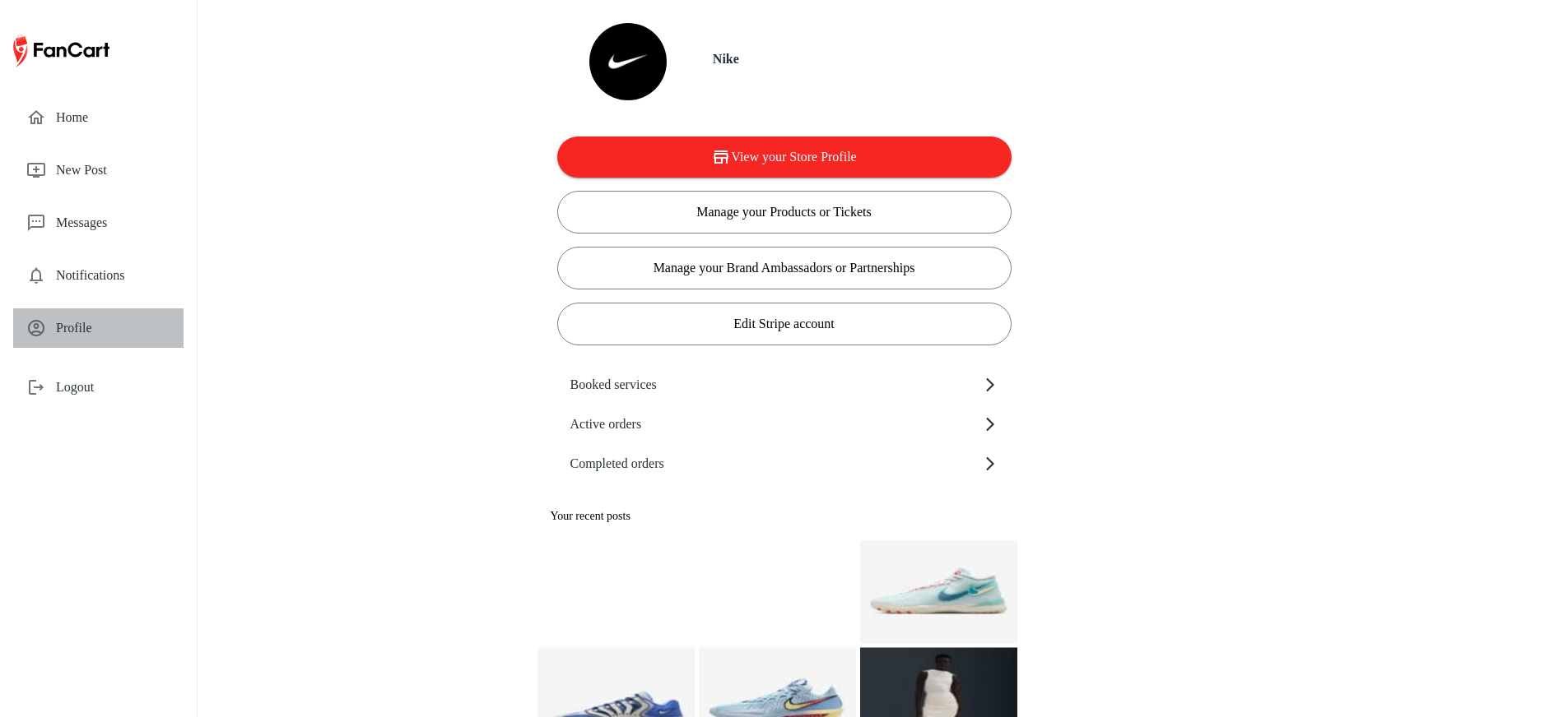
click at [101, 339] on div "Profile" at bounding box center [98, 328] width 171 height 39
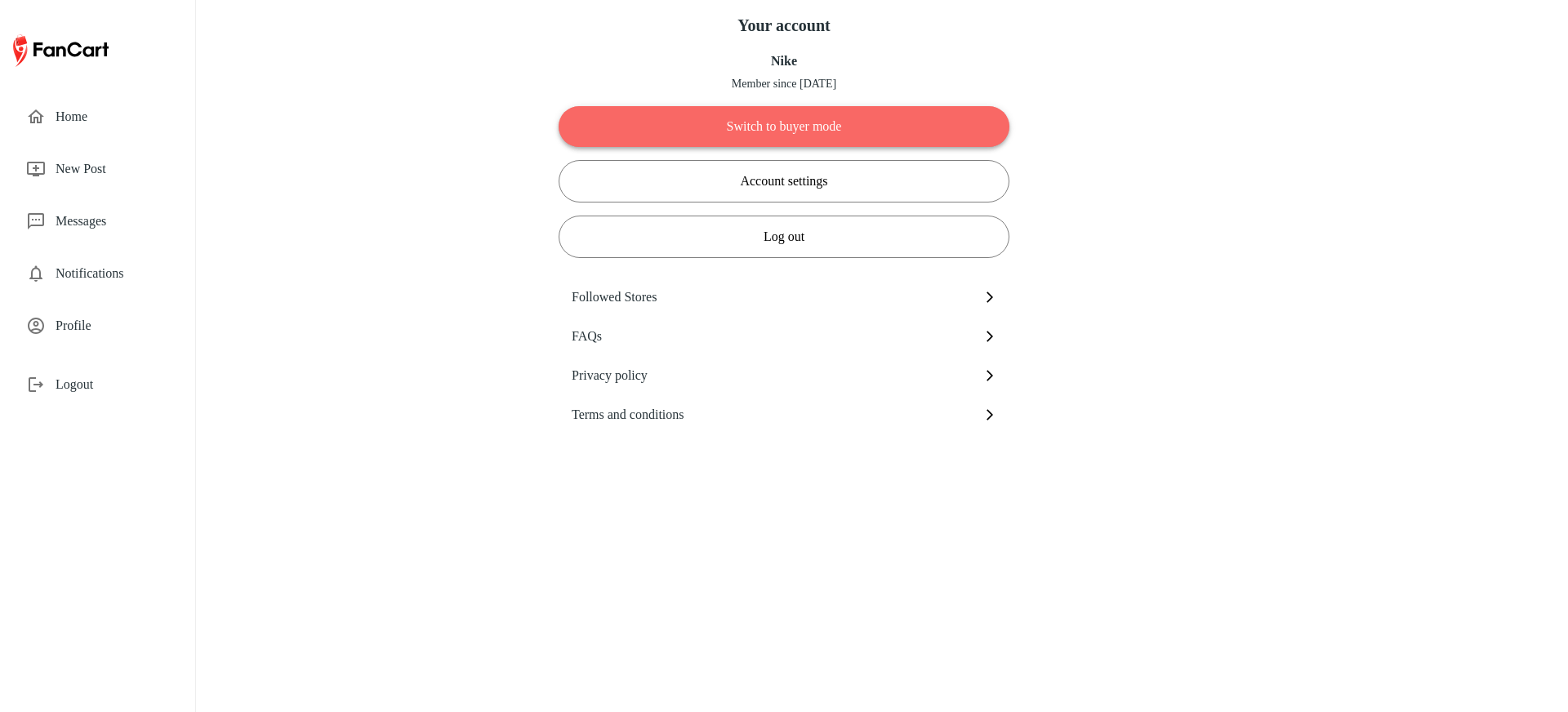
click at [838, 125] on button "Switch to buyer mode" at bounding box center [784, 127] width 450 height 41
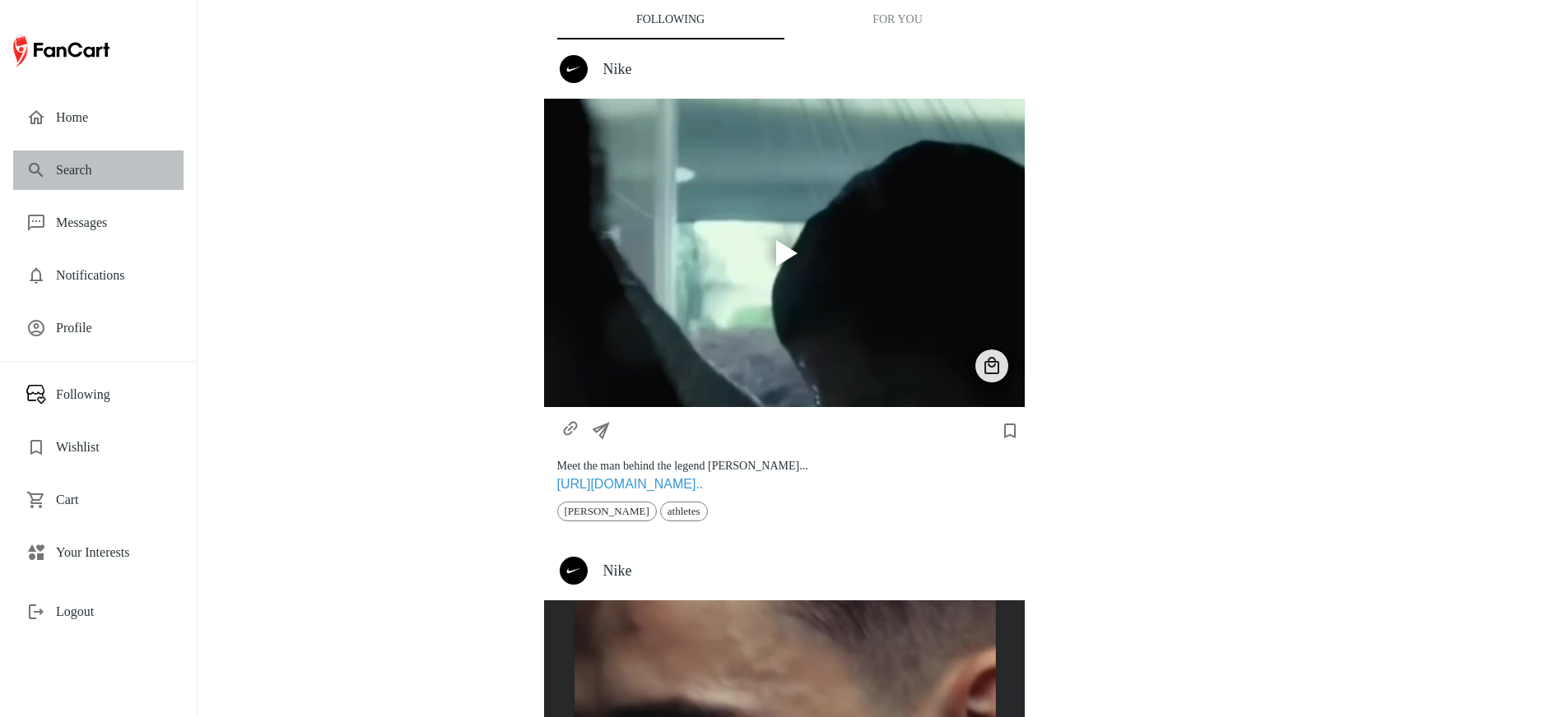
click at [98, 157] on div "Search" at bounding box center [98, 171] width 171 height 39
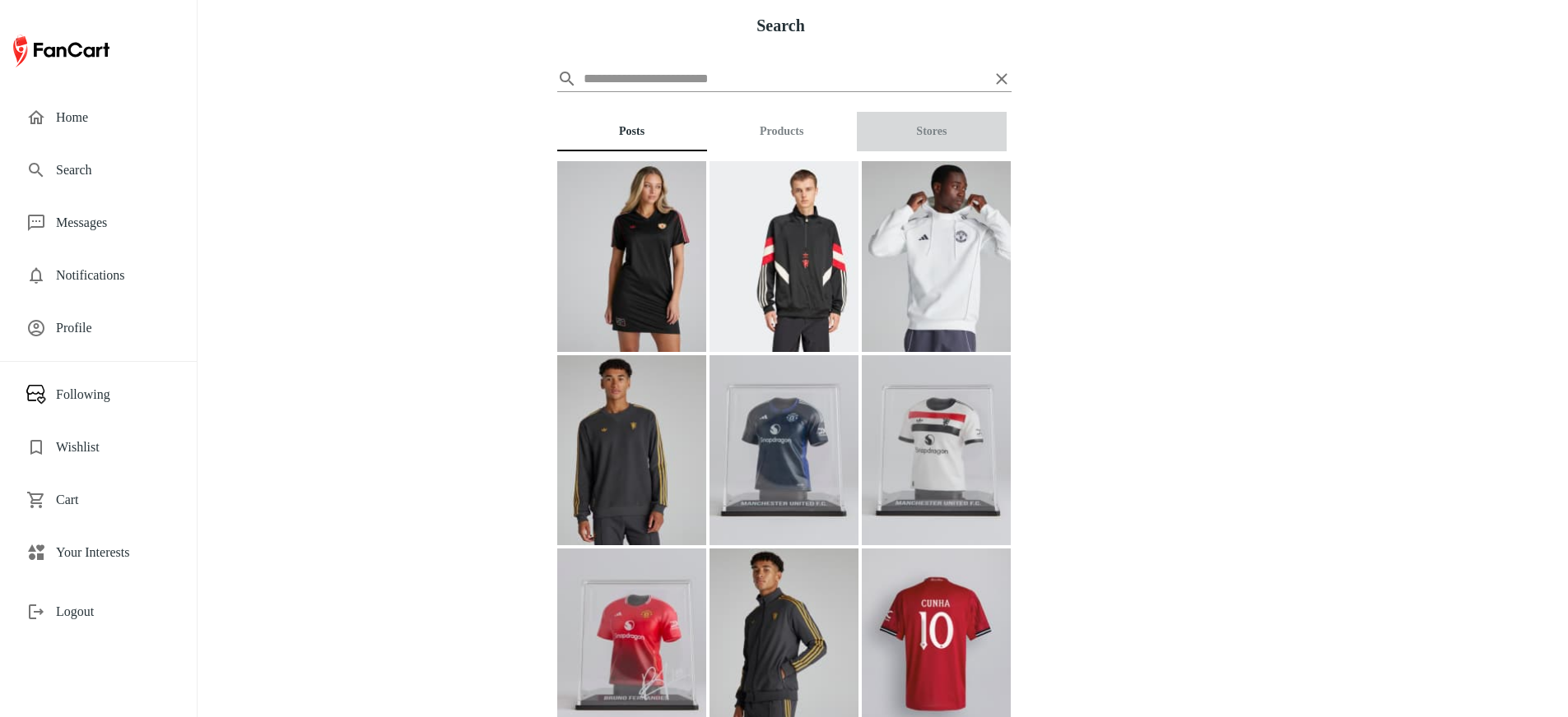
click at [948, 127] on button "Stores" at bounding box center [931, 131] width 150 height 39
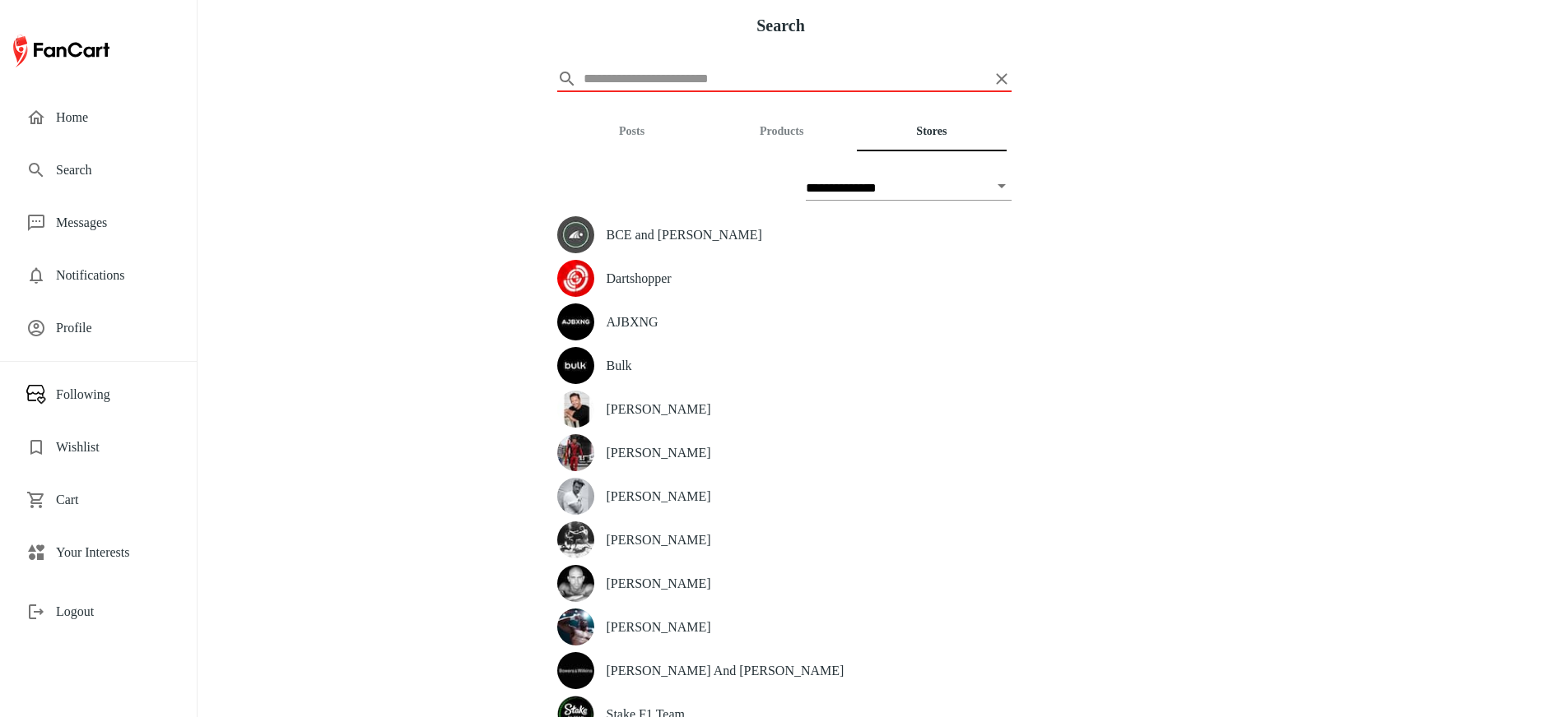
click at [761, 85] on input "text" at bounding box center [784, 79] width 401 height 26
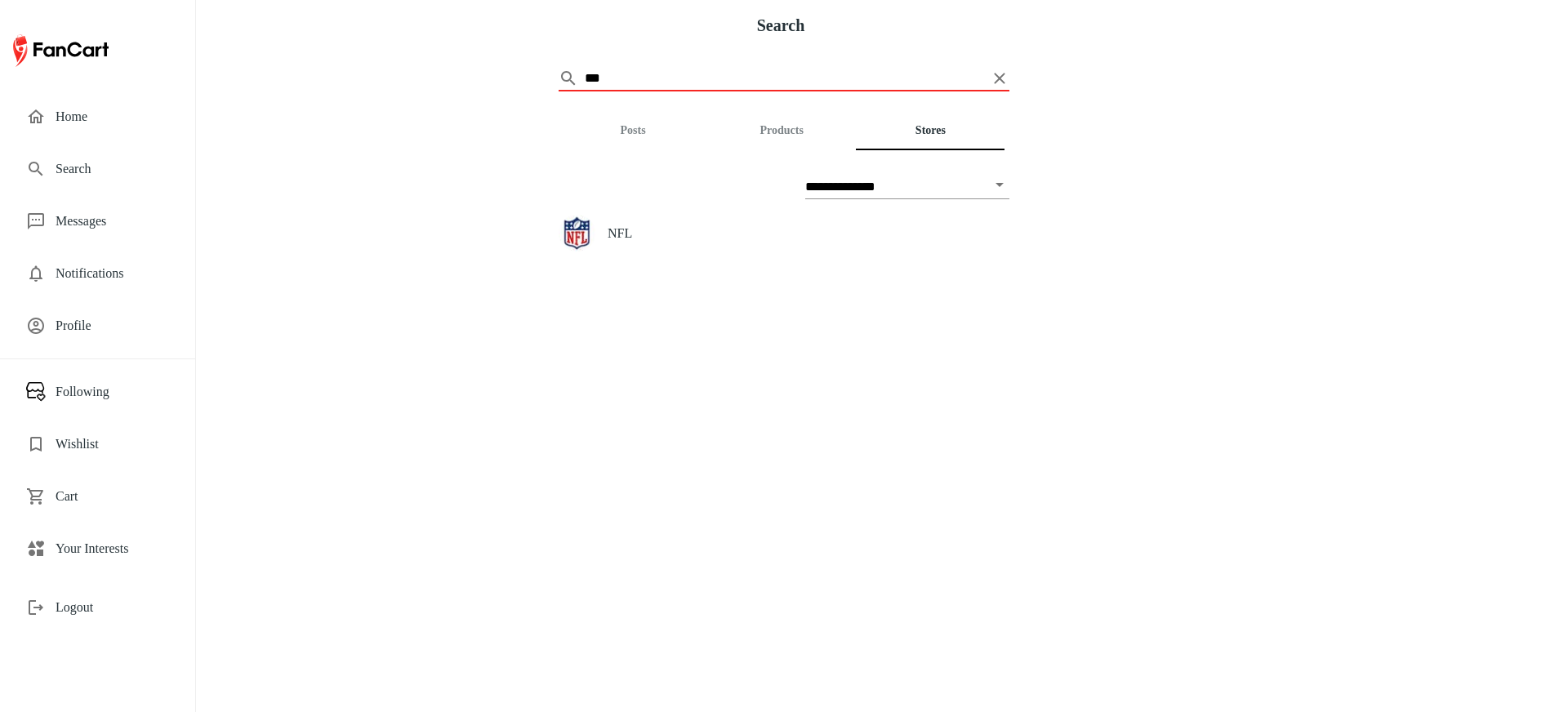
type input "***"
click at [653, 236] on h5 "NFL" at bounding box center [809, 233] width 402 height 17
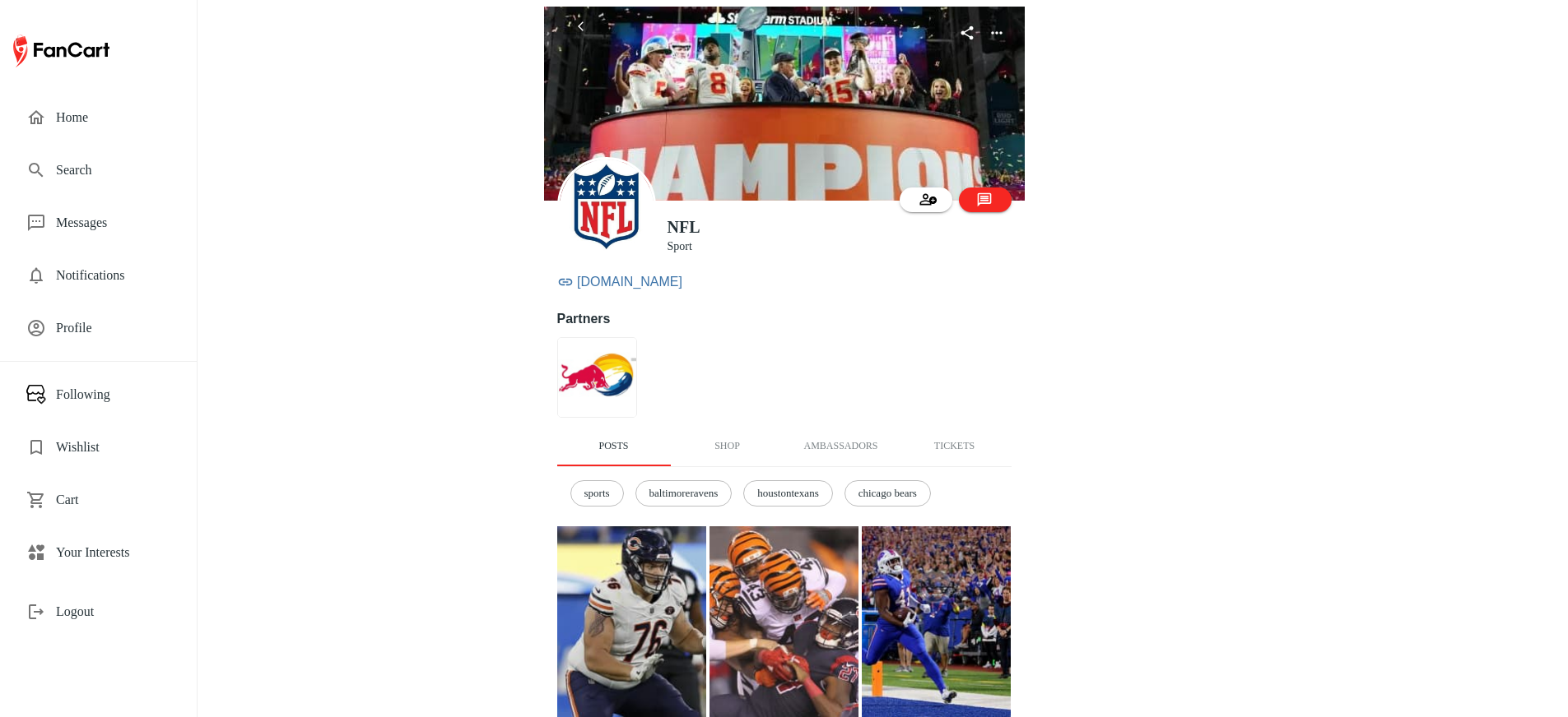
click at [744, 446] on button "Shop" at bounding box center [727, 446] width 113 height 39
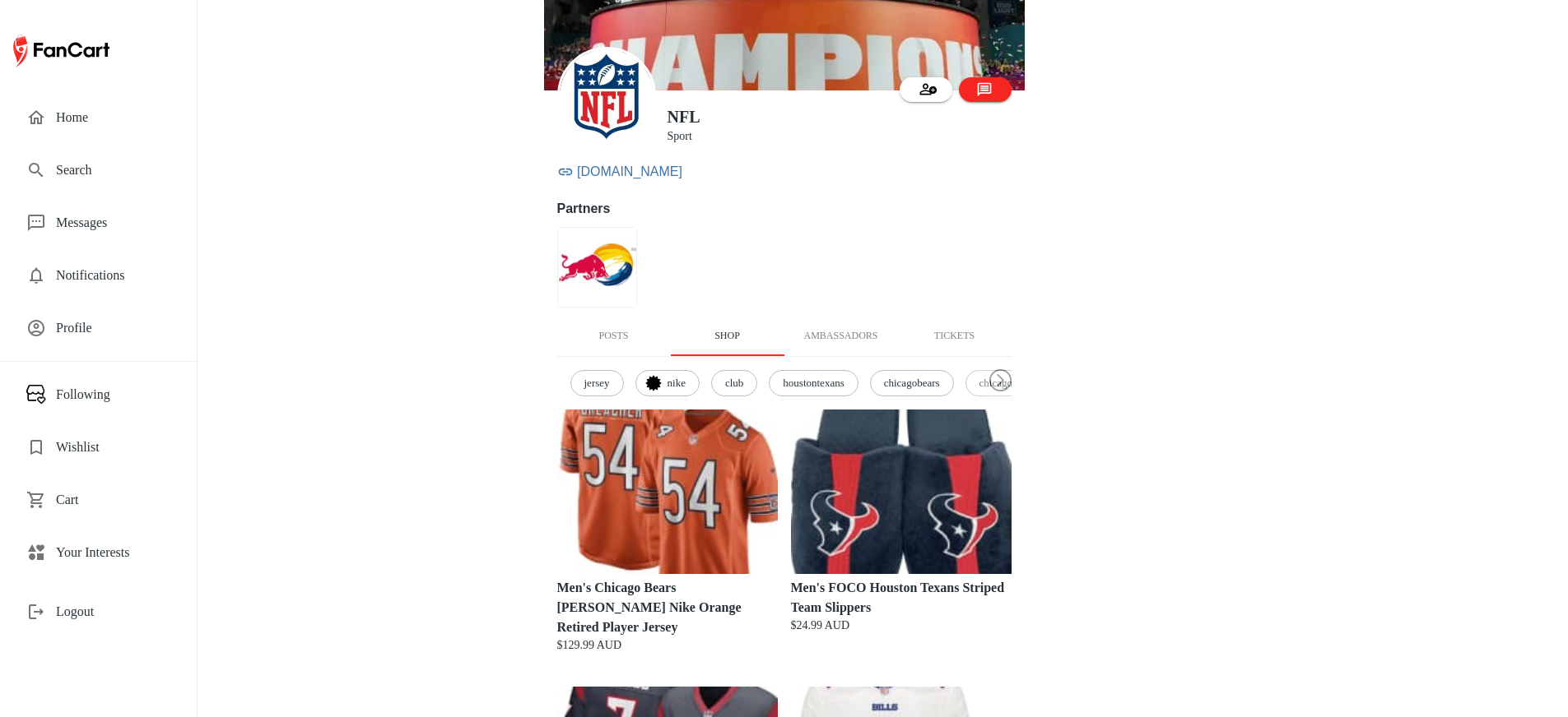
scroll to position [194, 0]
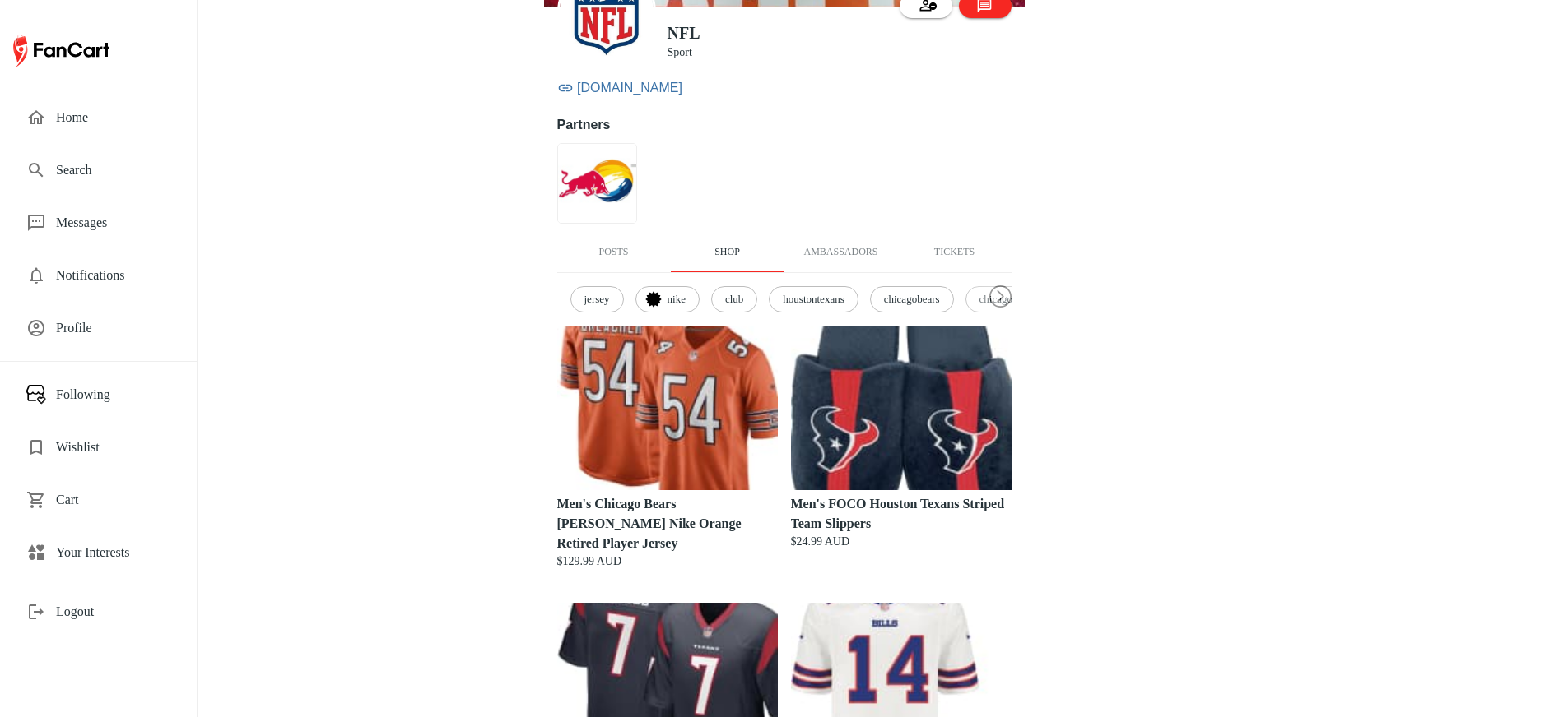
click at [658, 499] on strong "Men's Chicago Bears Brian Urlacher Nike Orange Retired Player Jersey" at bounding box center [649, 523] width 185 height 53
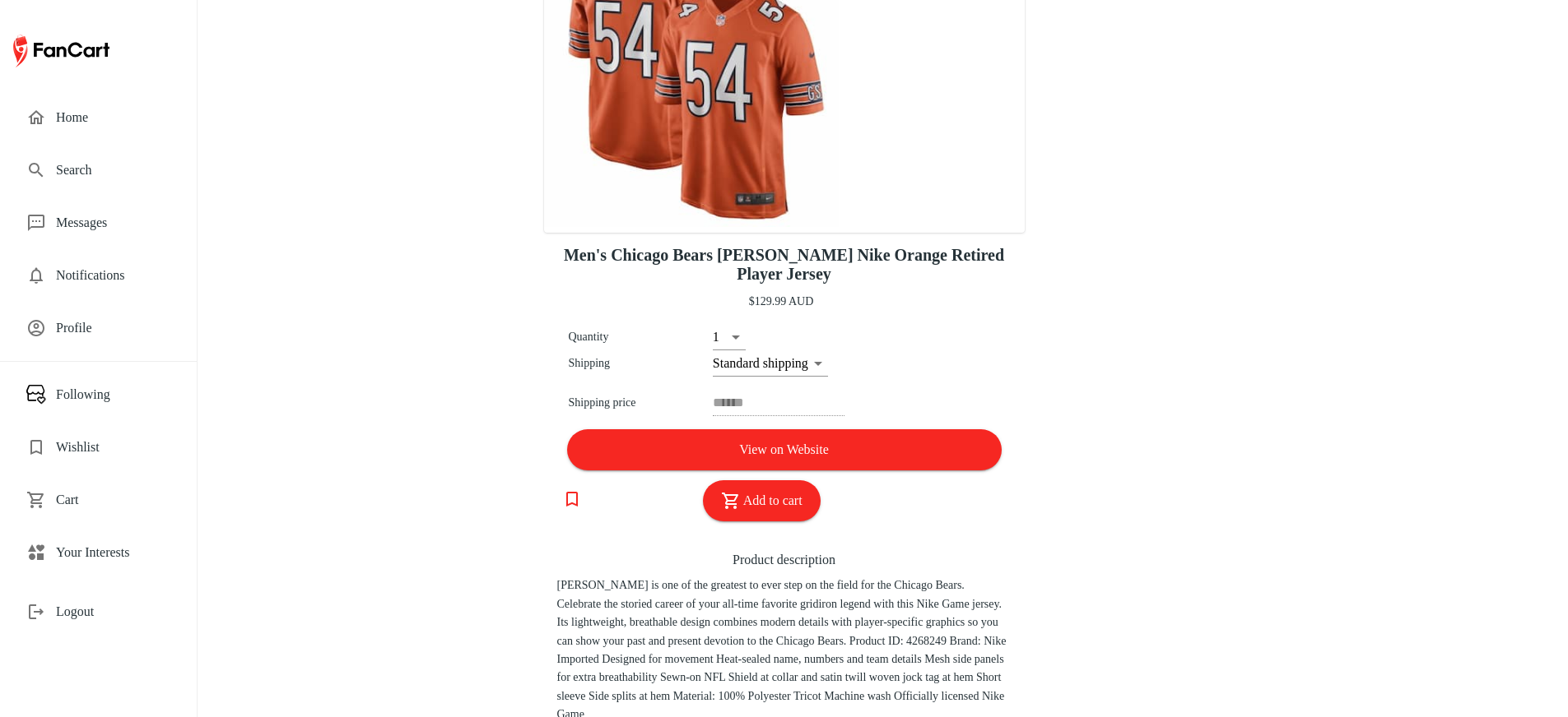
scroll to position [99, 0]
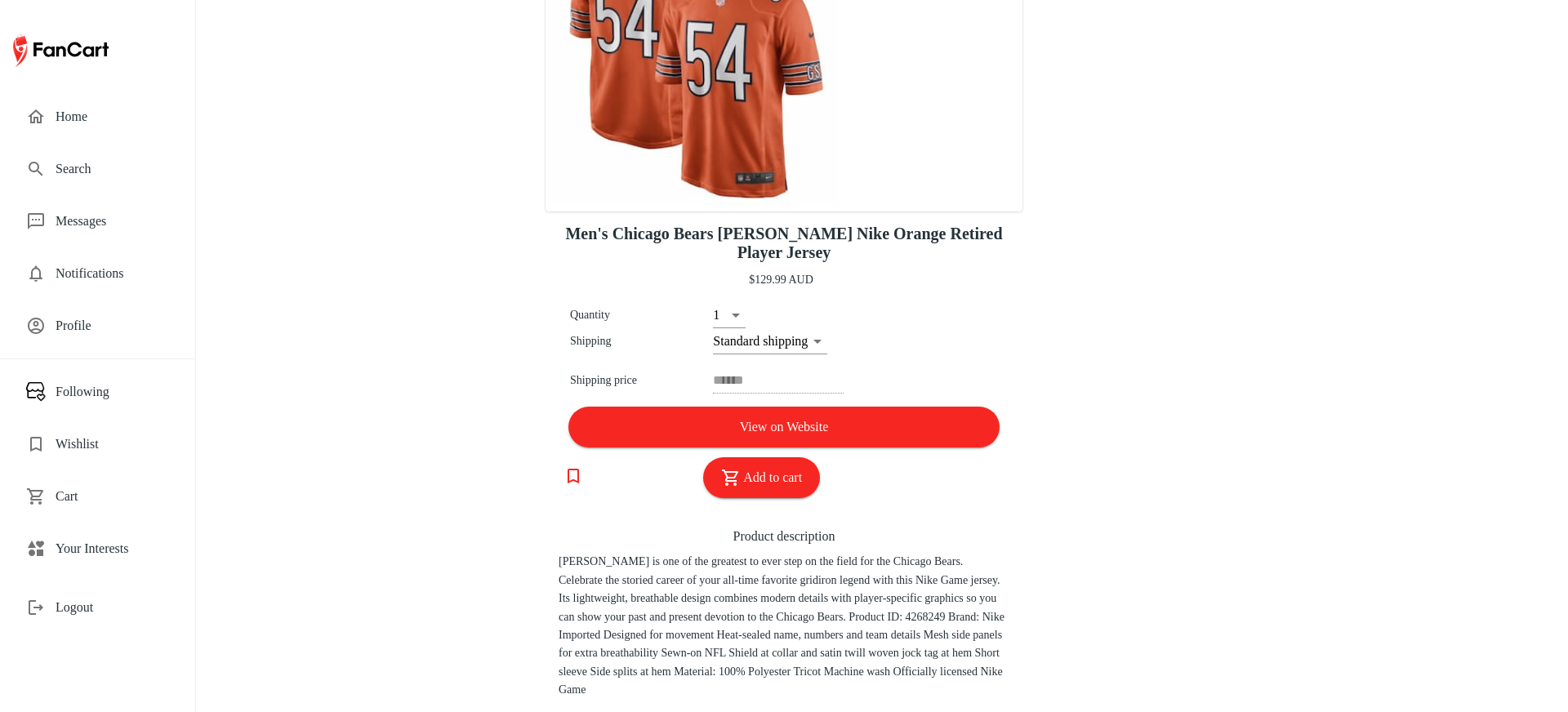
click at [773, 344] on body "Men's Chicago Bears Brian Urlacher Nike Orange Retired Player Jersey $129.99 AU…" at bounding box center [784, 257] width 1568 height 712
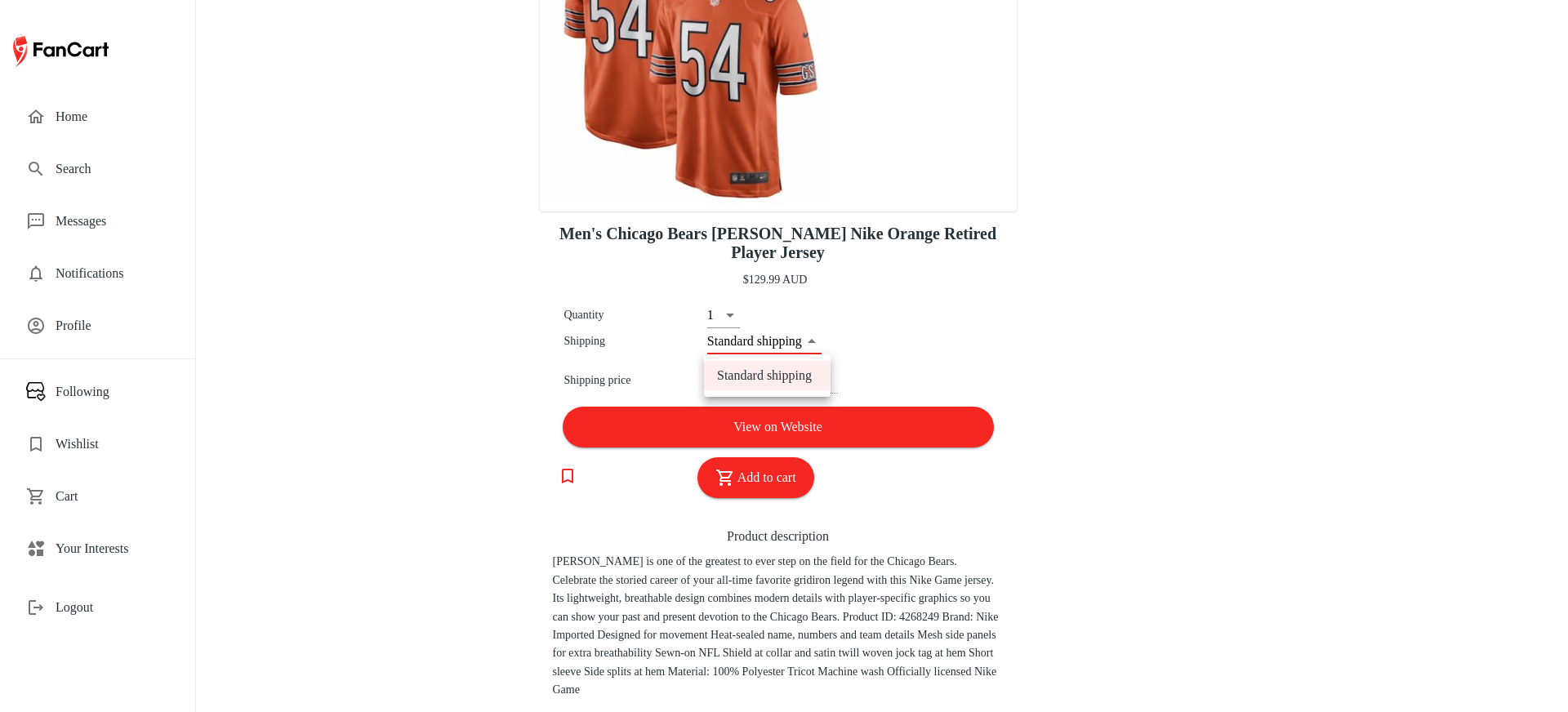
click at [773, 344] on div at bounding box center [784, 356] width 1568 height 712
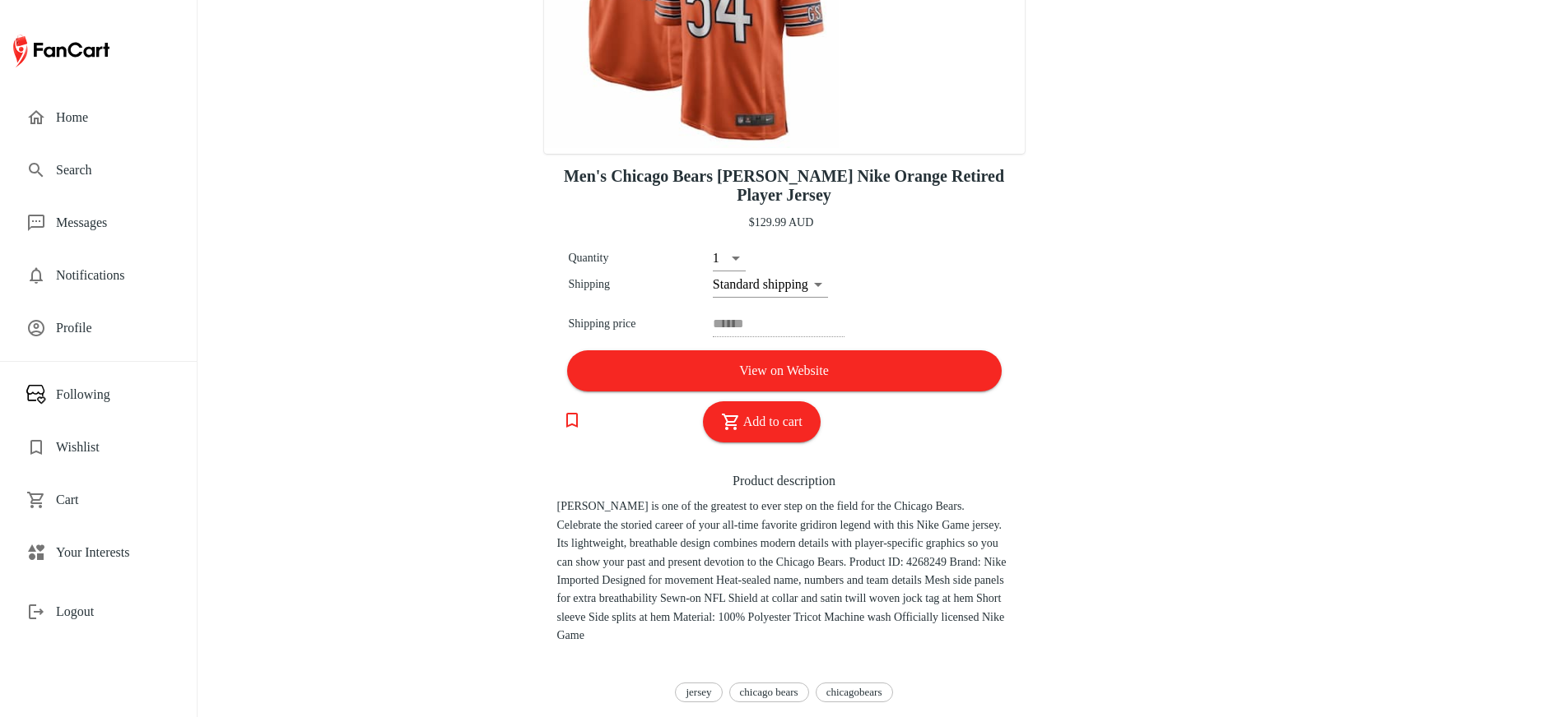
scroll to position [171, 0]
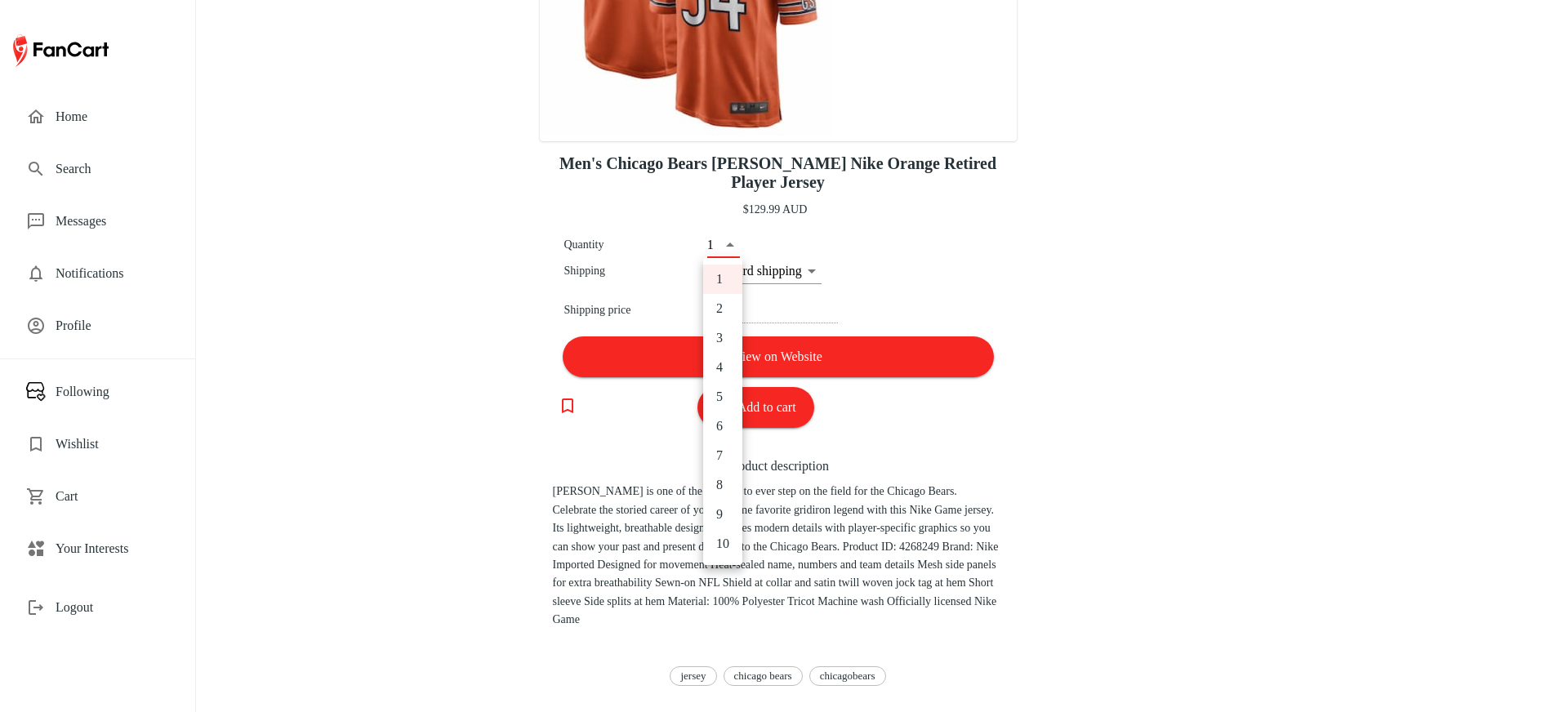
click at [726, 250] on body "Men's Chicago Bears Brian Urlacher Nike Orange Retired Player Jersey $129.99 AU…" at bounding box center [784, 186] width 1568 height 712
click at [941, 259] on div at bounding box center [784, 356] width 1568 height 712
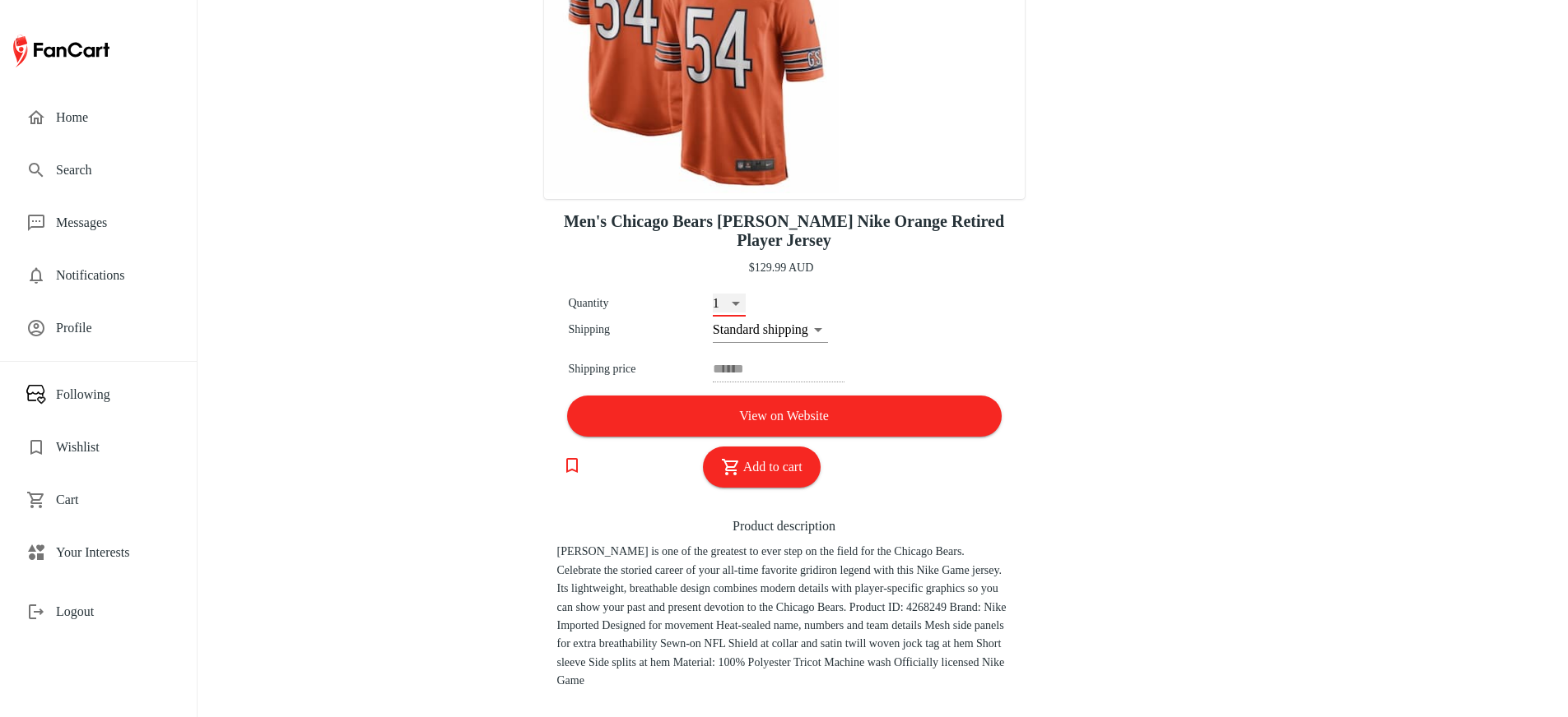
scroll to position [0, 0]
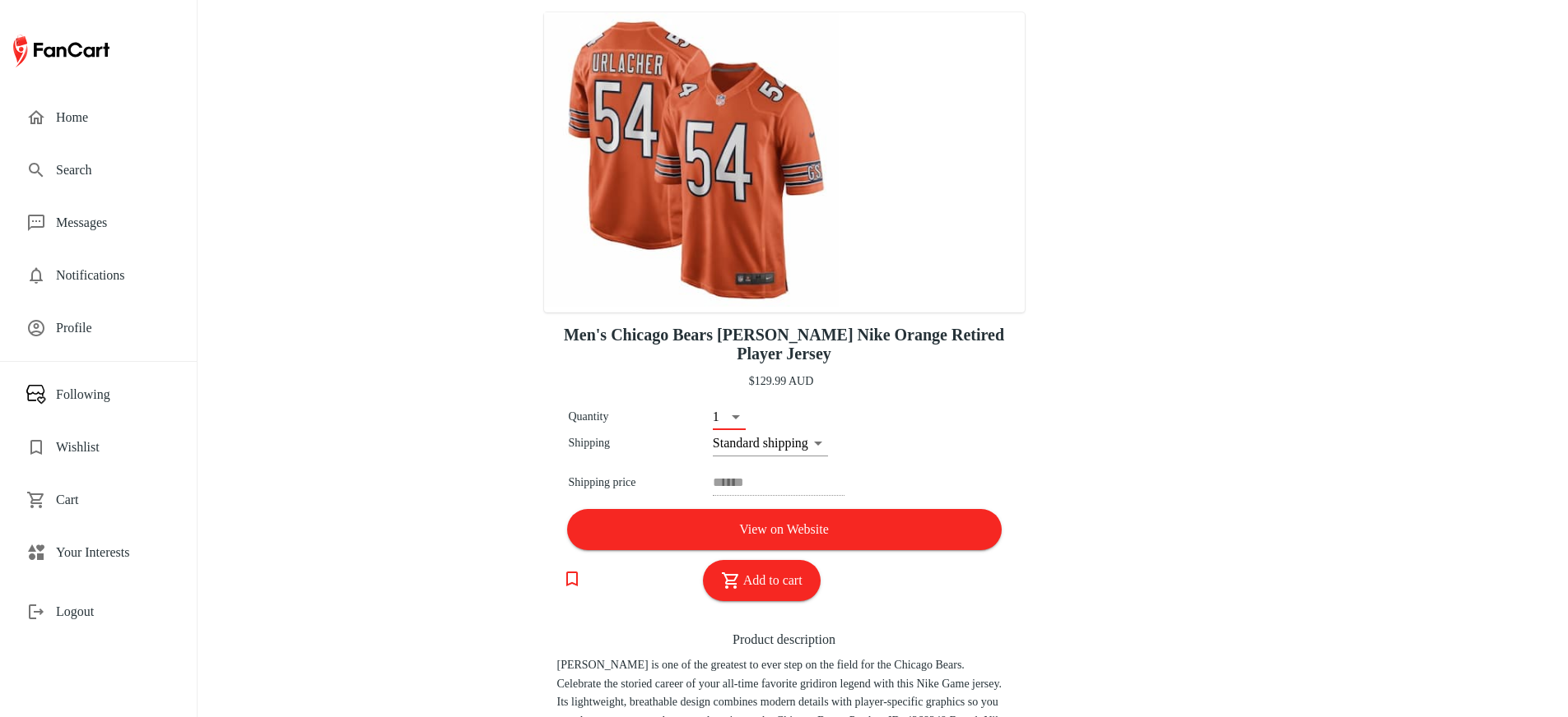
click at [68, 312] on div "Profile" at bounding box center [98, 328] width 171 height 39
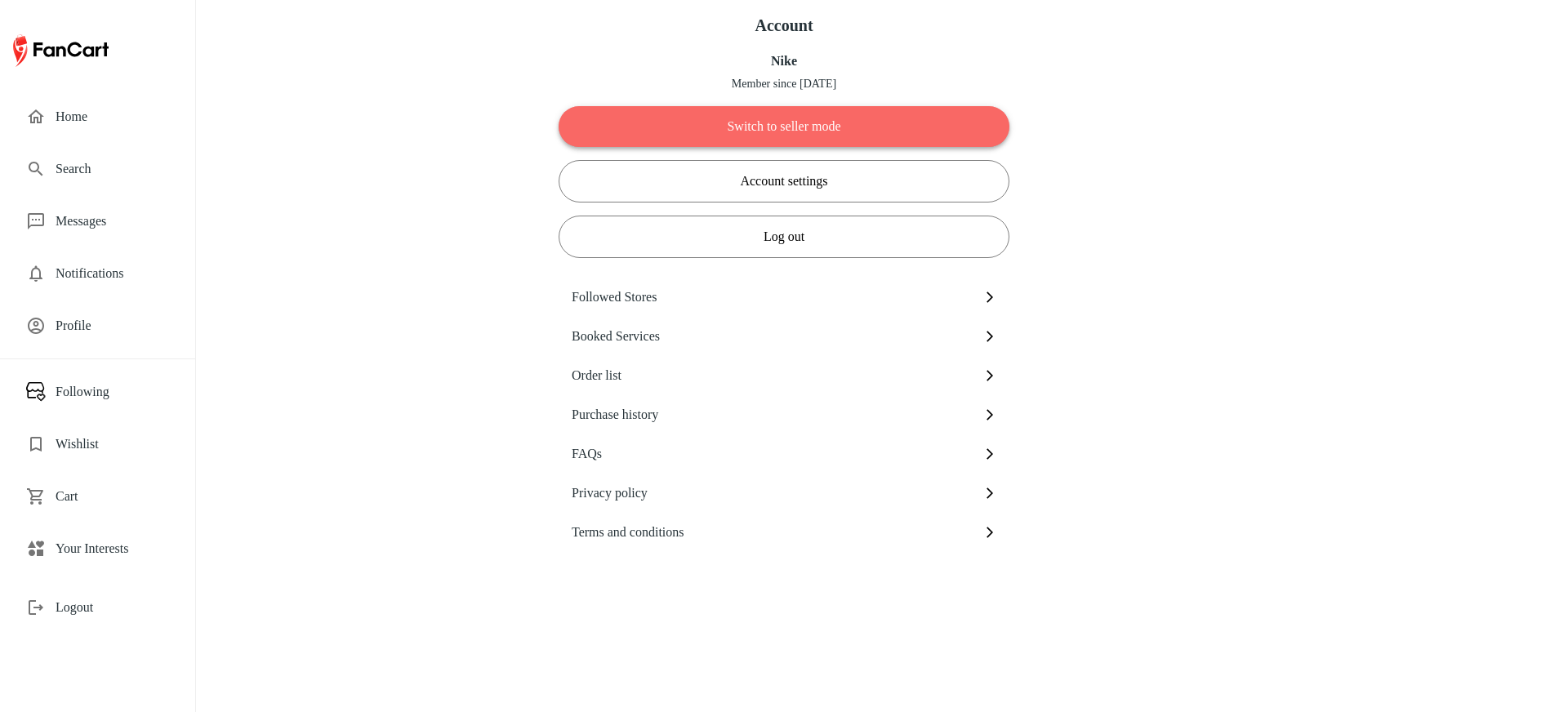
click at [737, 124] on button "Switch to seller mode" at bounding box center [784, 127] width 450 height 41
